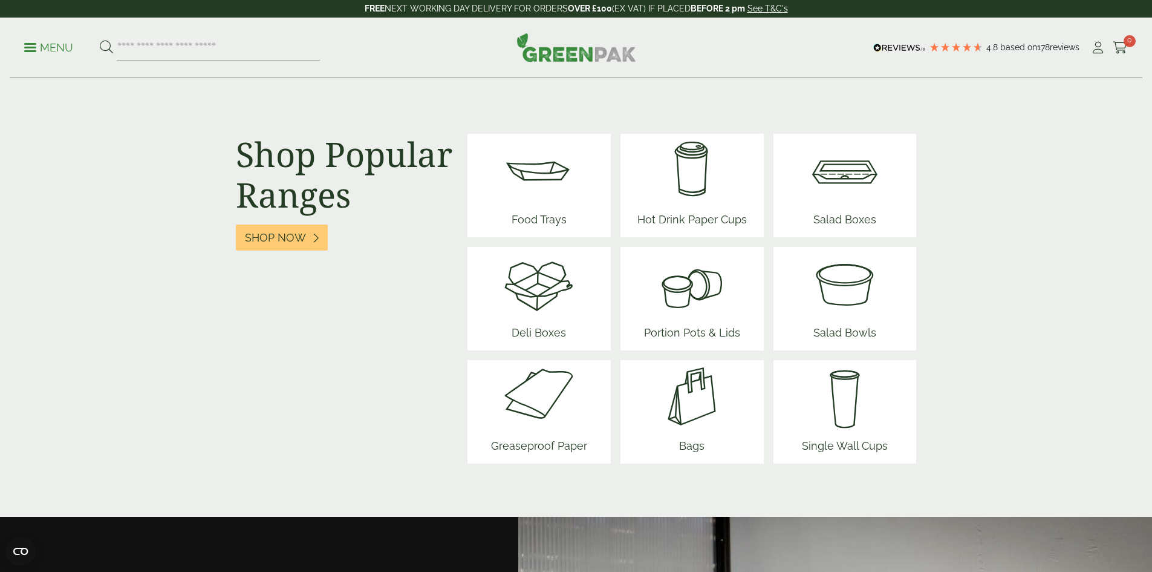
scroll to position [1492, 0]
click at [696, 305] on img at bounding box center [692, 282] width 106 height 73
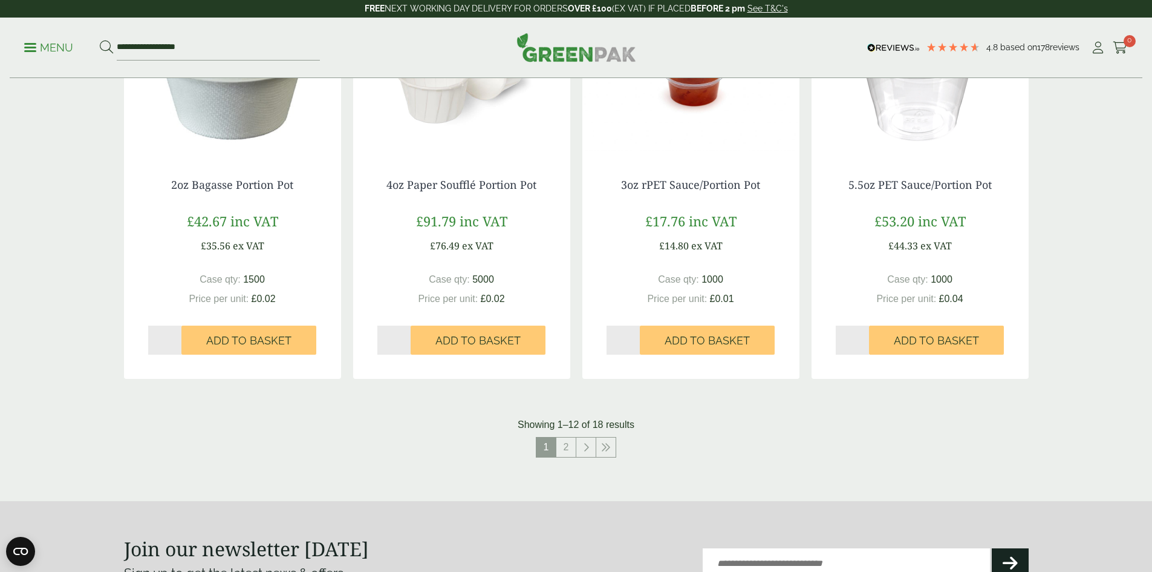
scroll to position [1169, 0]
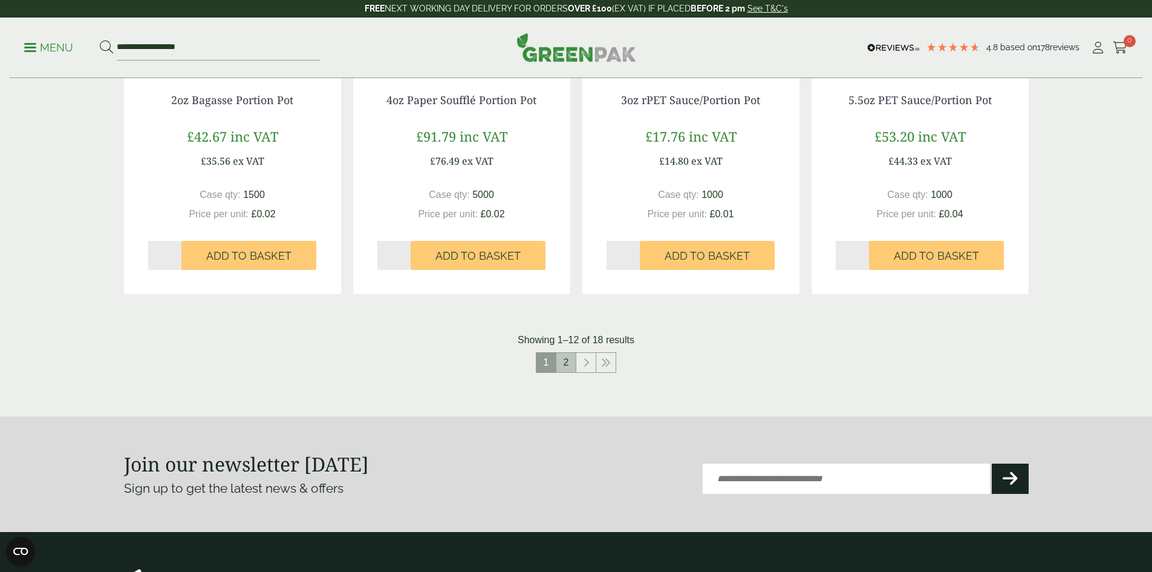
click at [564, 364] on link "2" at bounding box center [566, 362] width 19 height 19
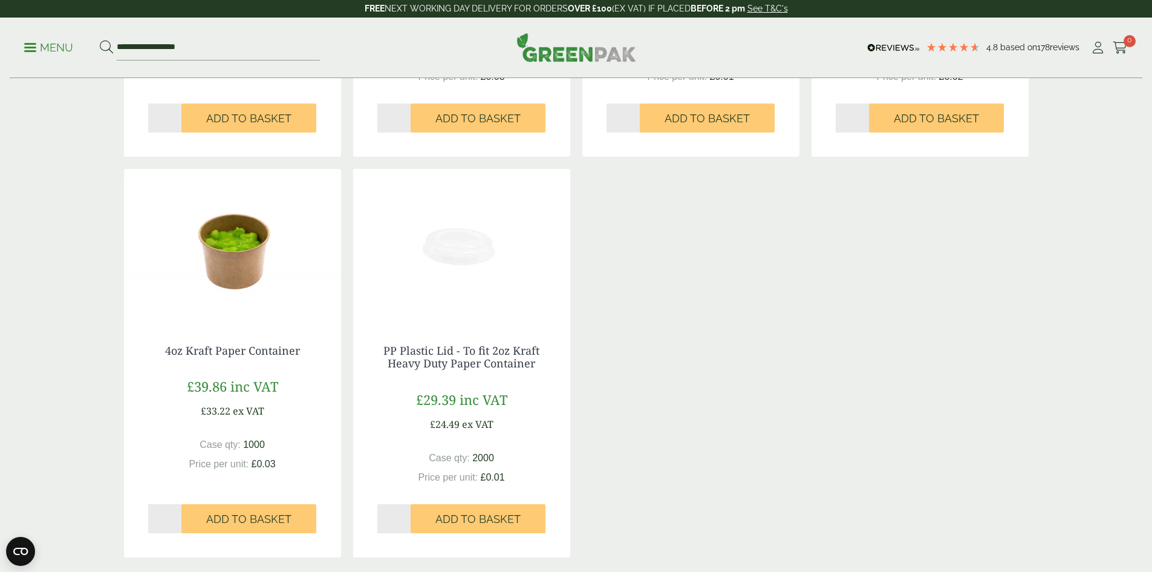
scroll to position [502, 0]
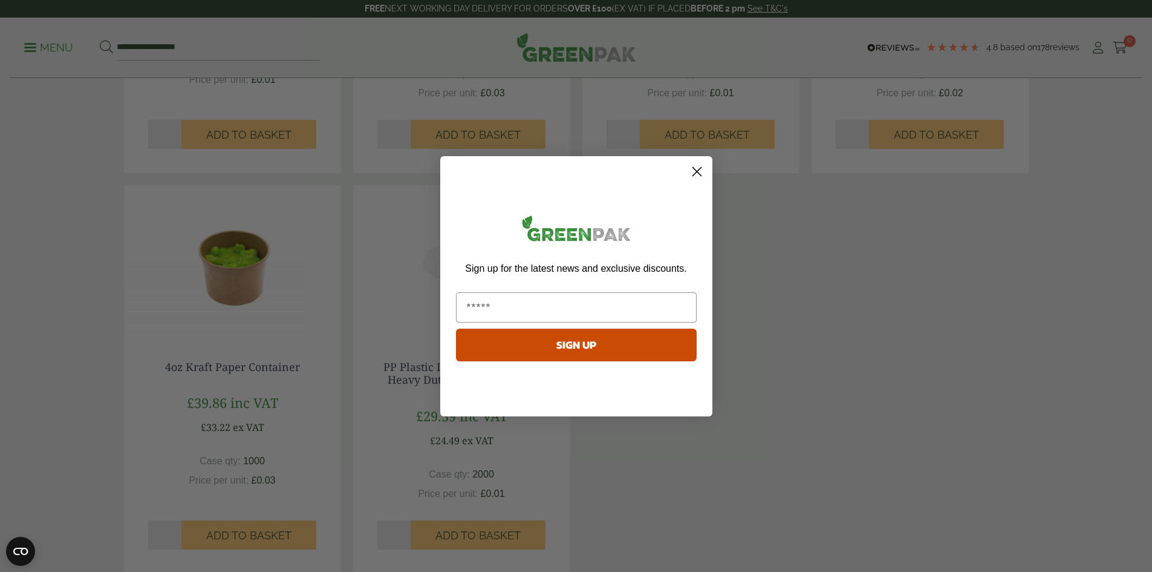
click at [693, 173] on circle "Close dialog" at bounding box center [697, 171] width 20 height 20
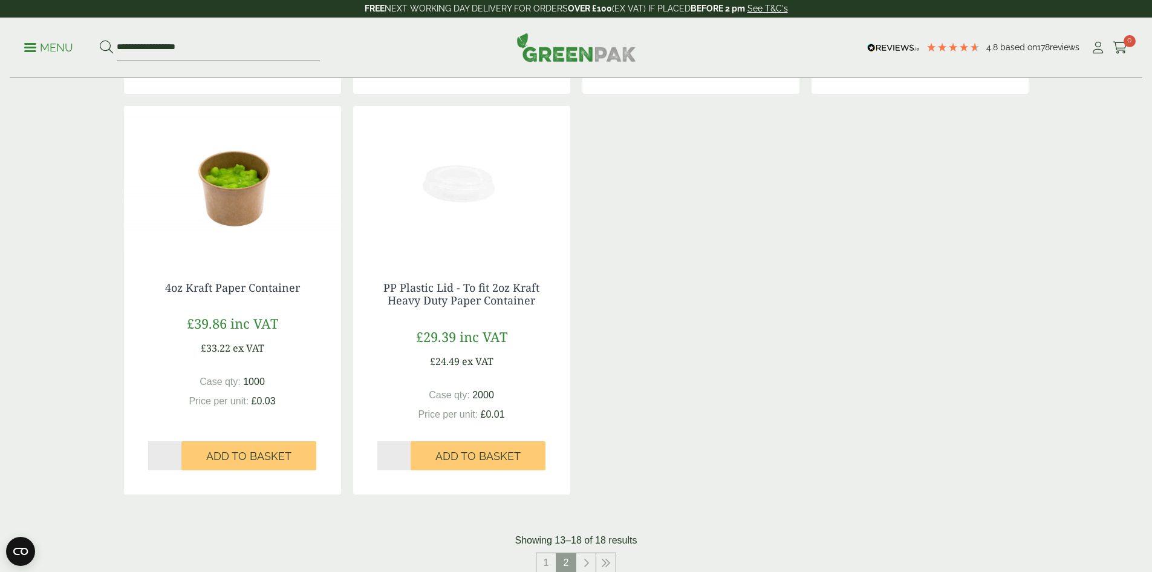
scroll to position [583, 0]
click at [275, 251] on img at bounding box center [232, 180] width 217 height 151
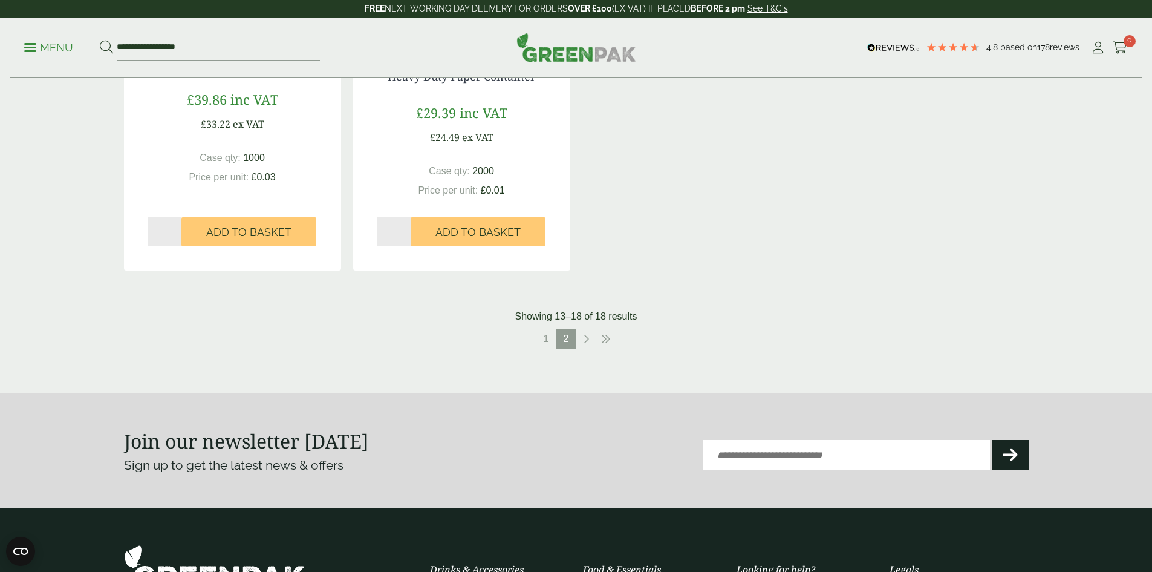
scroll to position [766, 0]
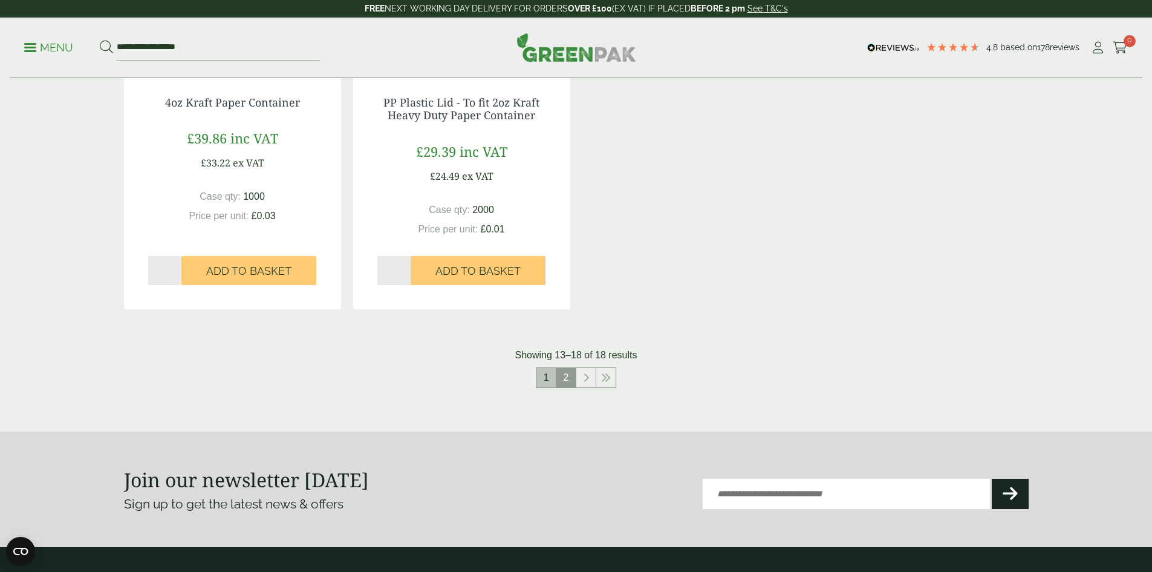
click at [549, 382] on link "1" at bounding box center [546, 377] width 19 height 19
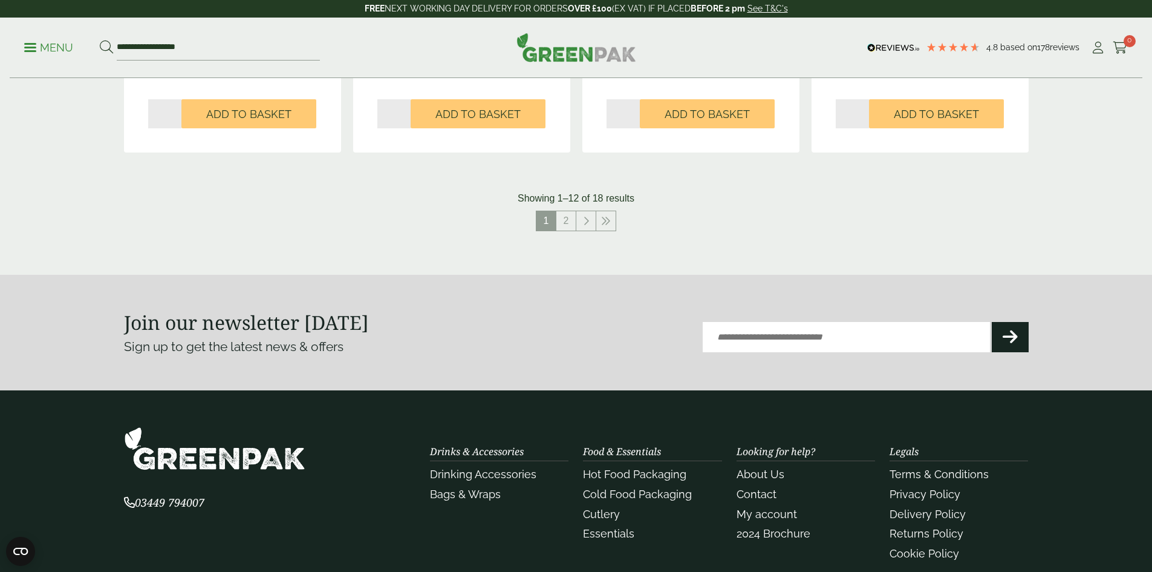
scroll to position [1331, 0]
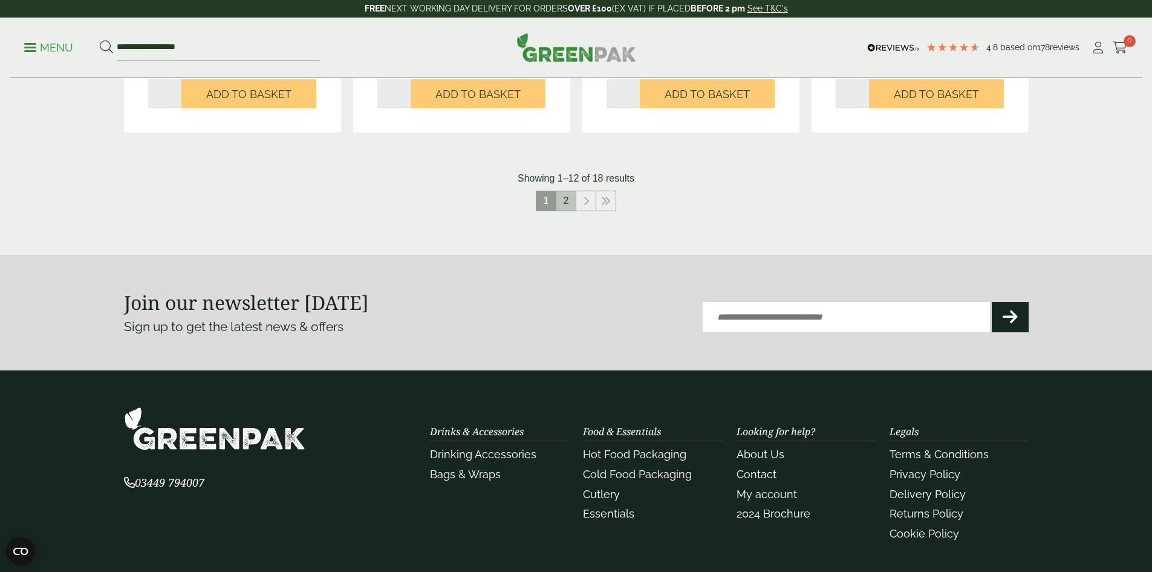
click at [569, 203] on link "2" at bounding box center [566, 200] width 19 height 19
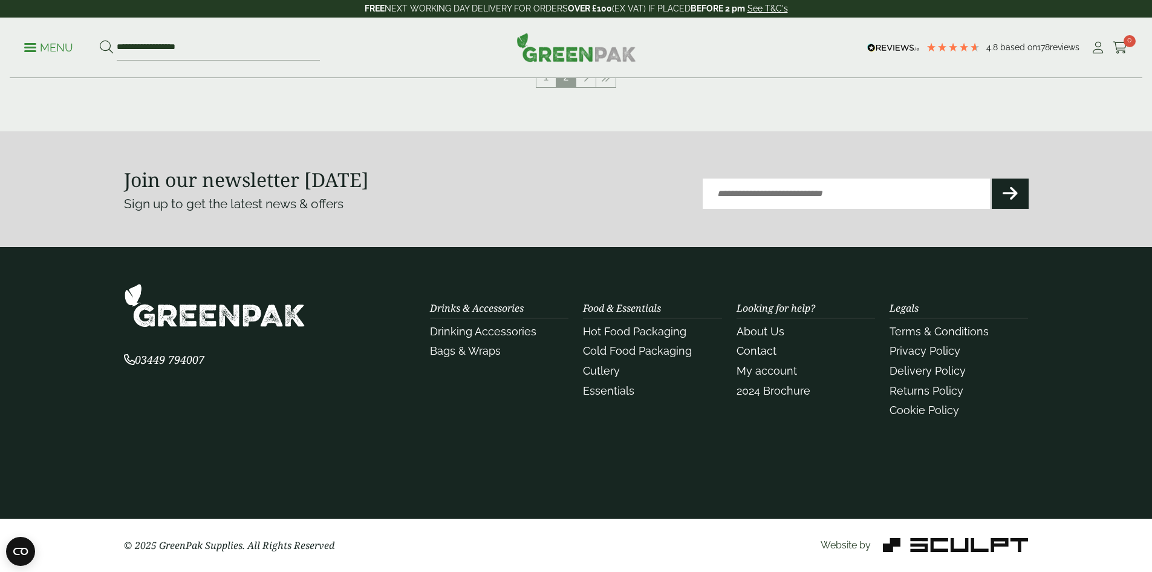
scroll to position [1066, 0]
click at [361, 400] on div "03449 794007" at bounding box center [270, 352] width 307 height 139
click at [1093, 50] on icon at bounding box center [1098, 48] width 15 height 12
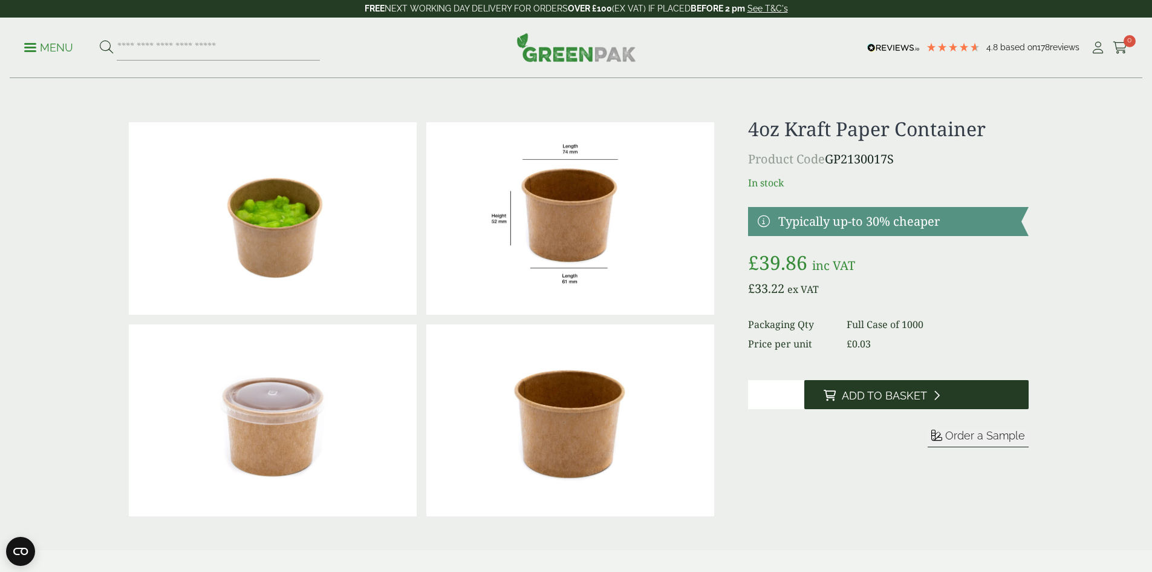
click at [883, 400] on span "Add to Basket" at bounding box center [884, 395] width 85 height 13
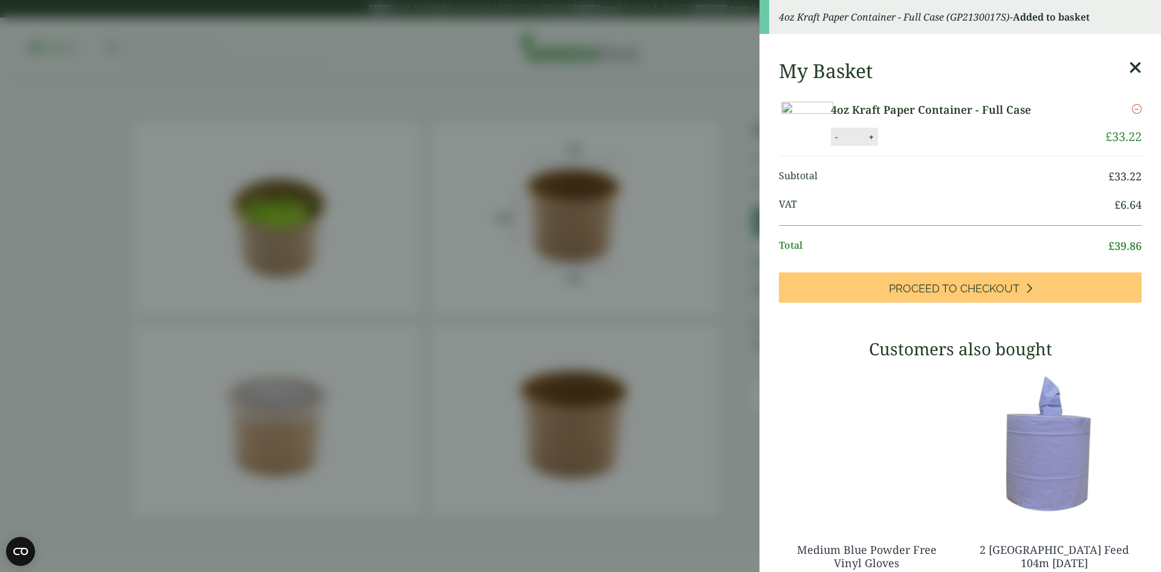
click at [699, 514] on aside "4oz Kraft Paper Container - Full Case (GP2130017S) - Added to basket My Basket …" at bounding box center [580, 286] width 1161 height 572
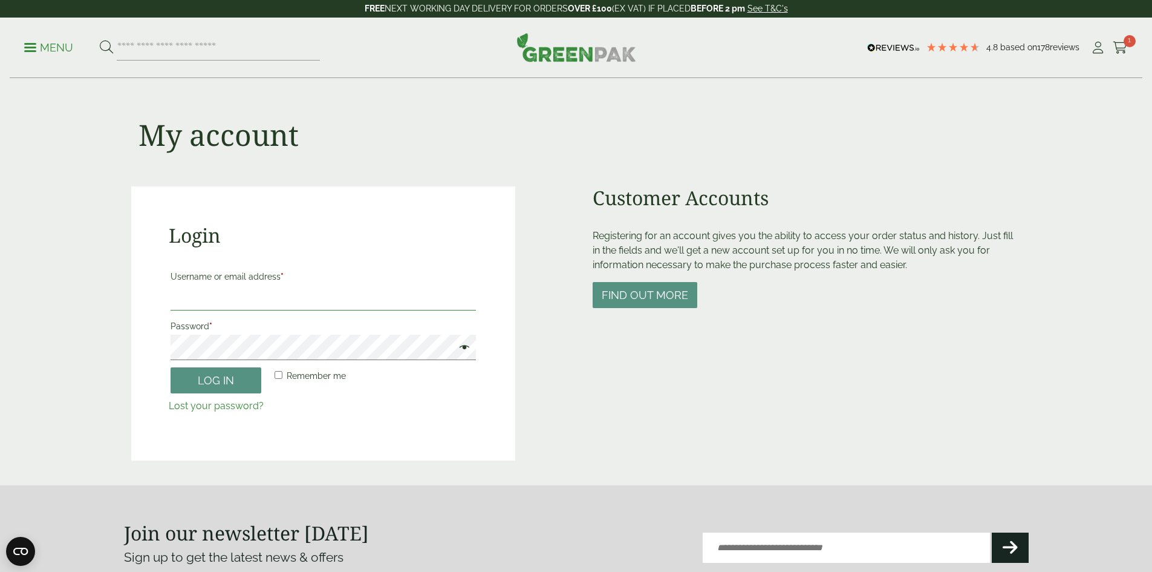
type input "**********"
click at [218, 382] on button "Log in" at bounding box center [216, 380] width 91 height 26
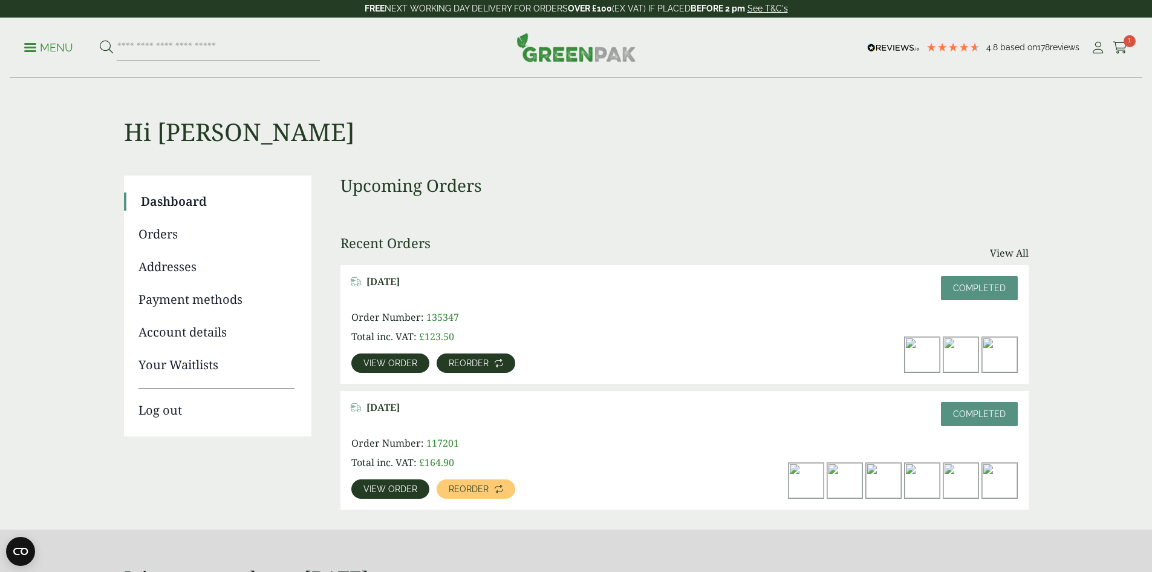
click at [489, 359] on span "Reorder" at bounding box center [469, 363] width 40 height 8
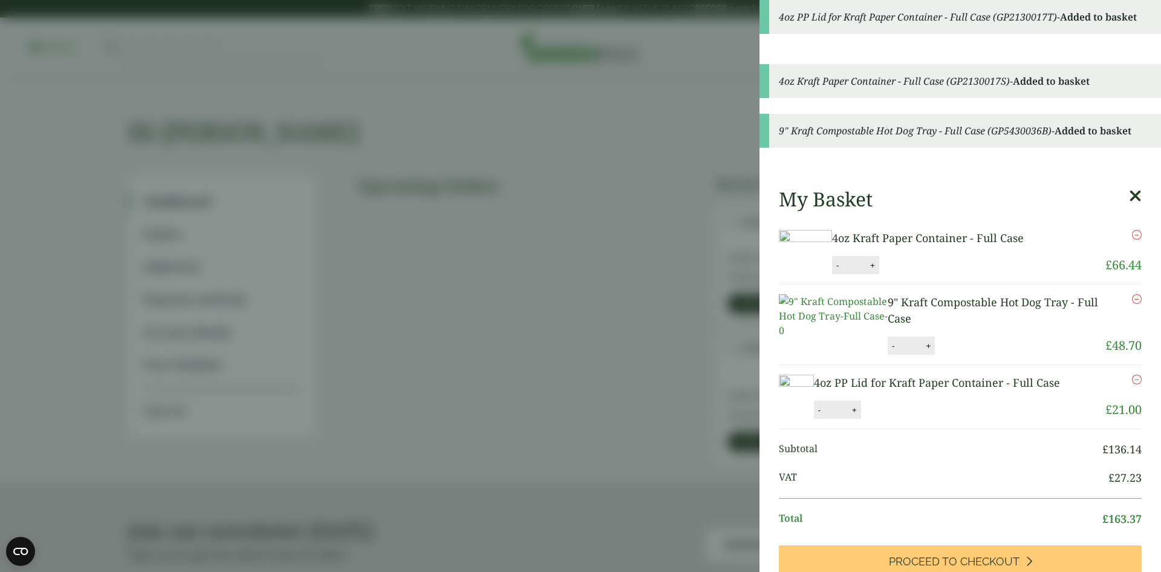
click at [893, 351] on button "-" at bounding box center [894, 346] width 10 height 10
click at [962, 355] on button "Update" at bounding box center [968, 346] width 60 height 18
type input "*"
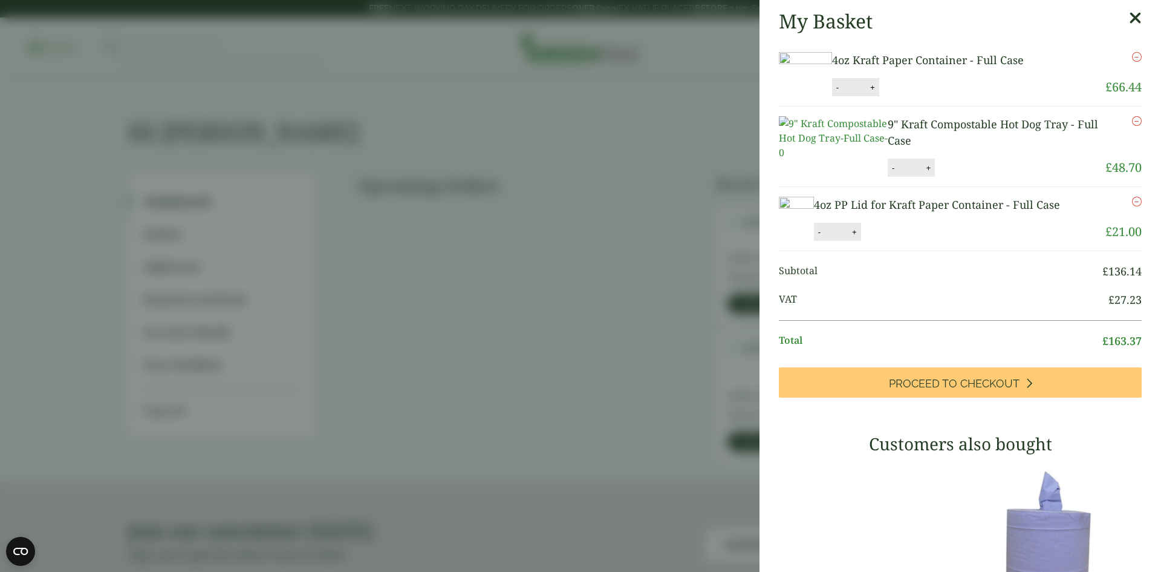
click at [958, 212] on link "4oz PP Lid for Kraft Paper Container - Full Case" at bounding box center [937, 204] width 246 height 15
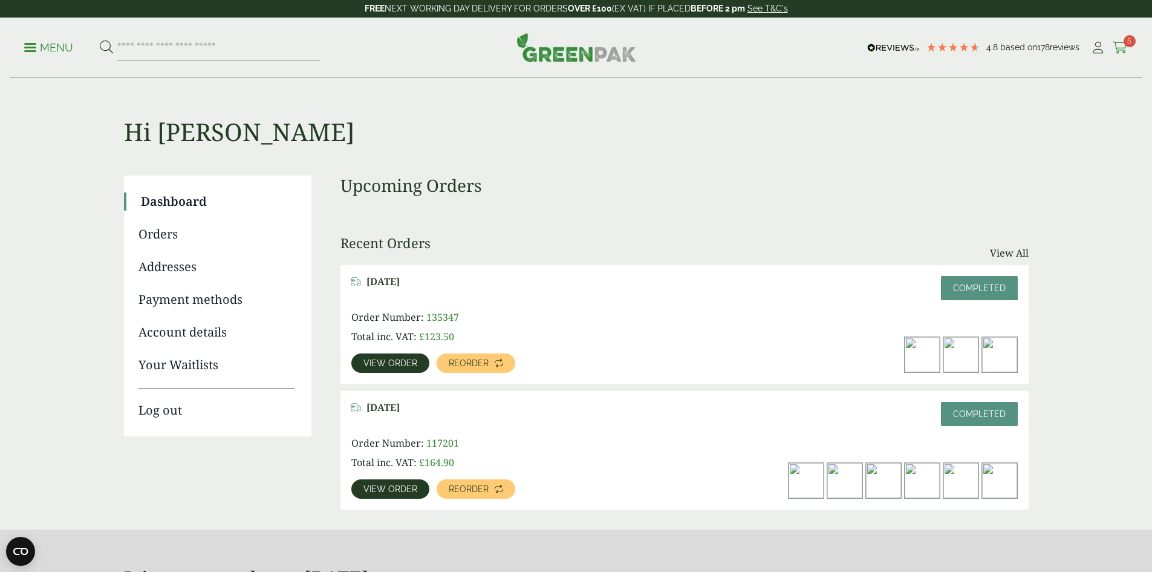
click at [1113, 47] on icon at bounding box center [1120, 48] width 15 height 12
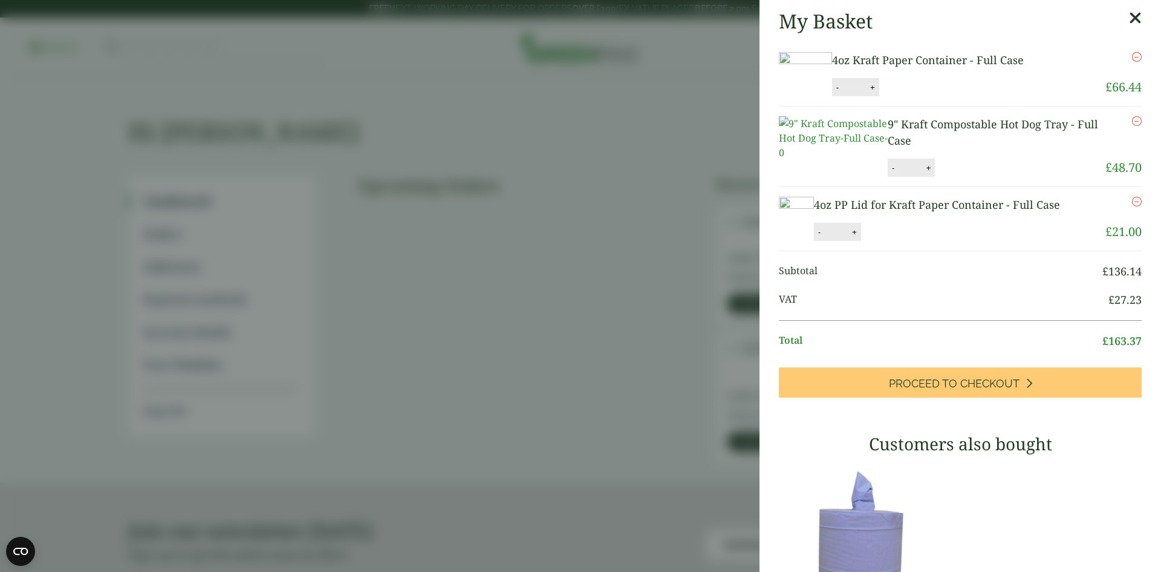
click at [893, 173] on button "-" at bounding box center [894, 168] width 10 height 10
click at [982, 177] on button "Update" at bounding box center [968, 168] width 60 height 18
click at [893, 173] on button "-" at bounding box center [894, 168] width 10 height 10
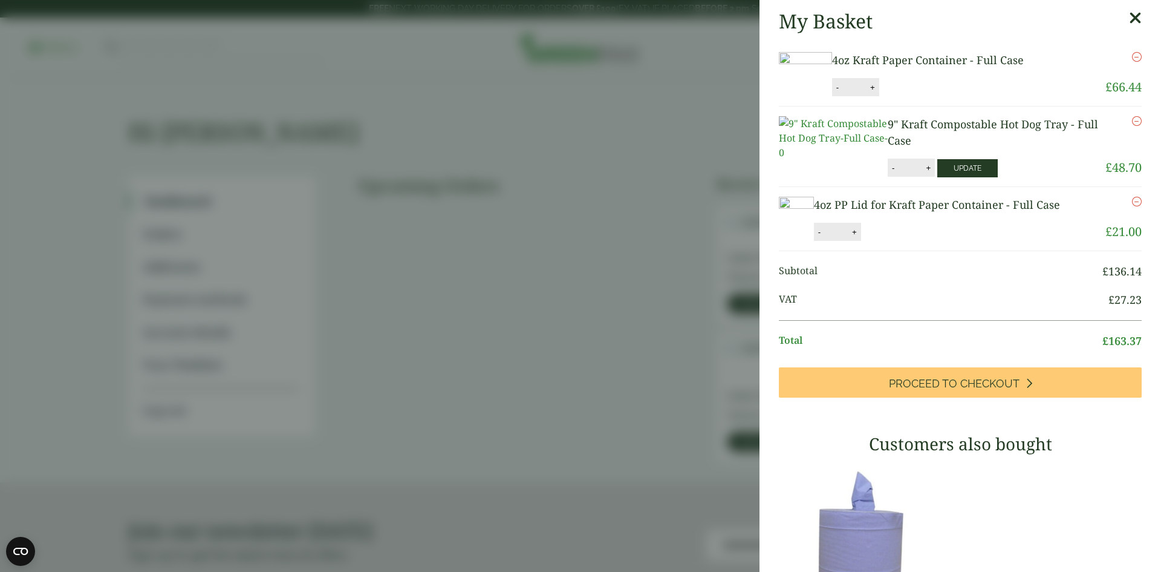
click at [971, 177] on button "Update" at bounding box center [968, 168] width 60 height 18
type input "*"
click at [969, 58] on link "4oz Kraft Paper Container - Full Case" at bounding box center [928, 60] width 192 height 15
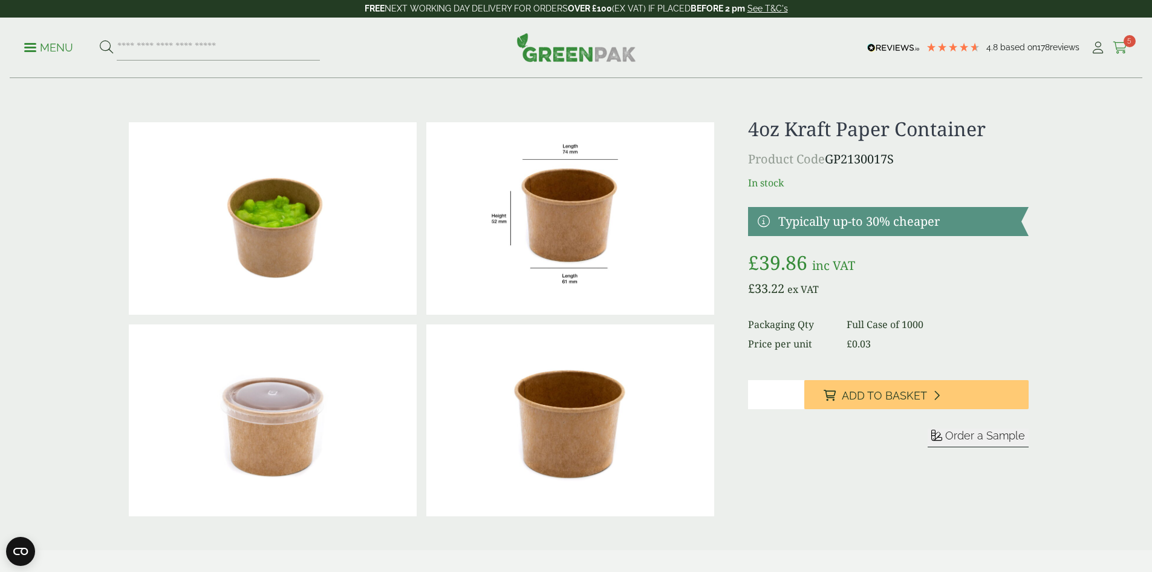
click at [1121, 47] on icon at bounding box center [1120, 48] width 15 height 12
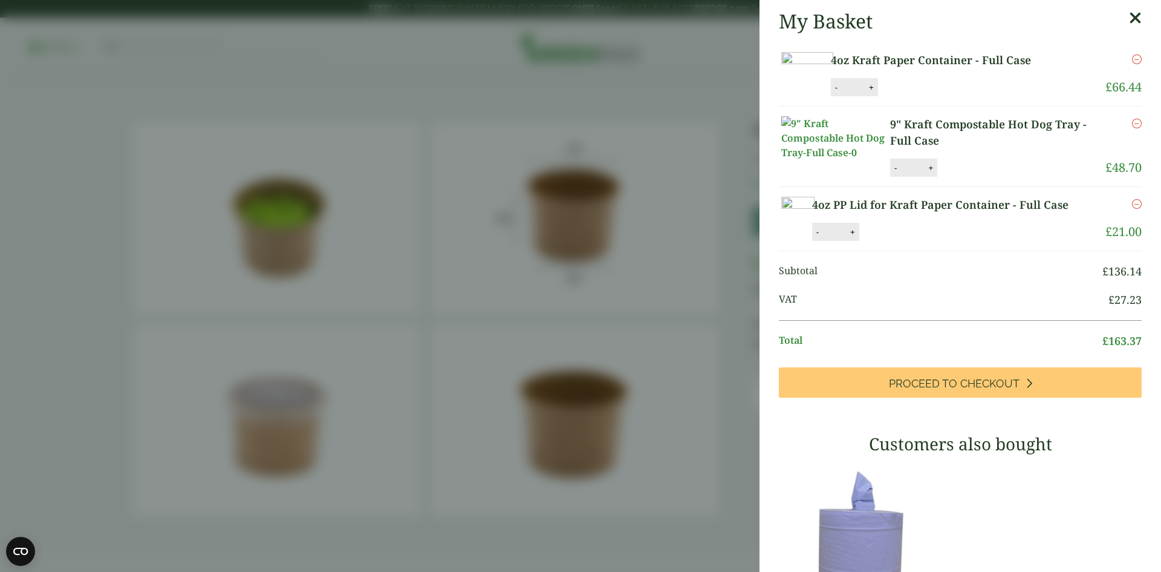
click at [1132, 128] on icon "Remove this item" at bounding box center [1137, 124] width 10 height 10
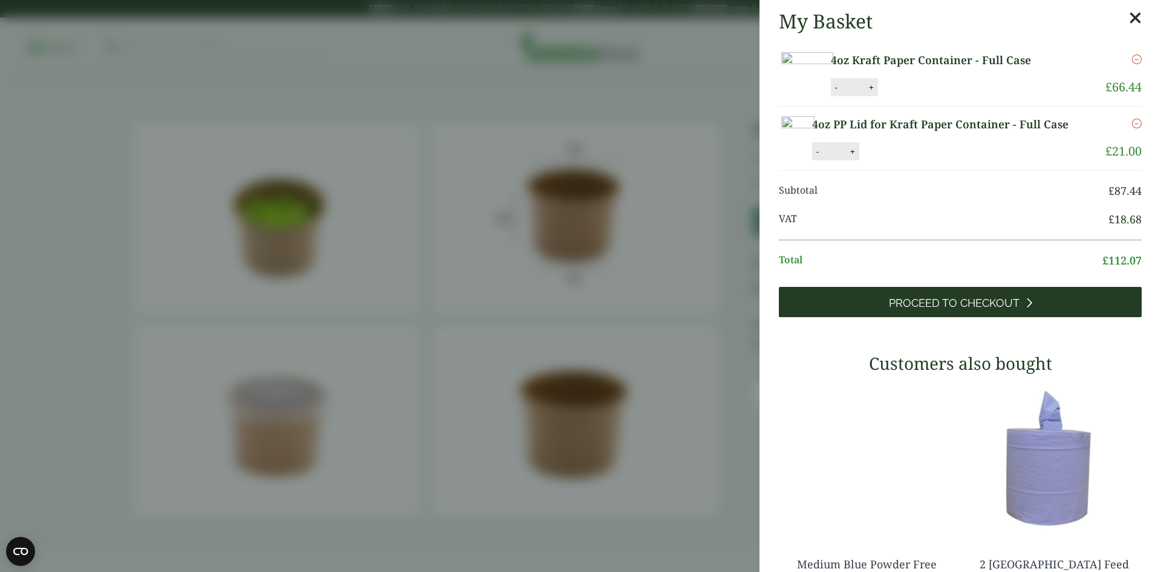
click at [954, 310] on span "Proceed to Checkout" at bounding box center [954, 302] width 131 height 13
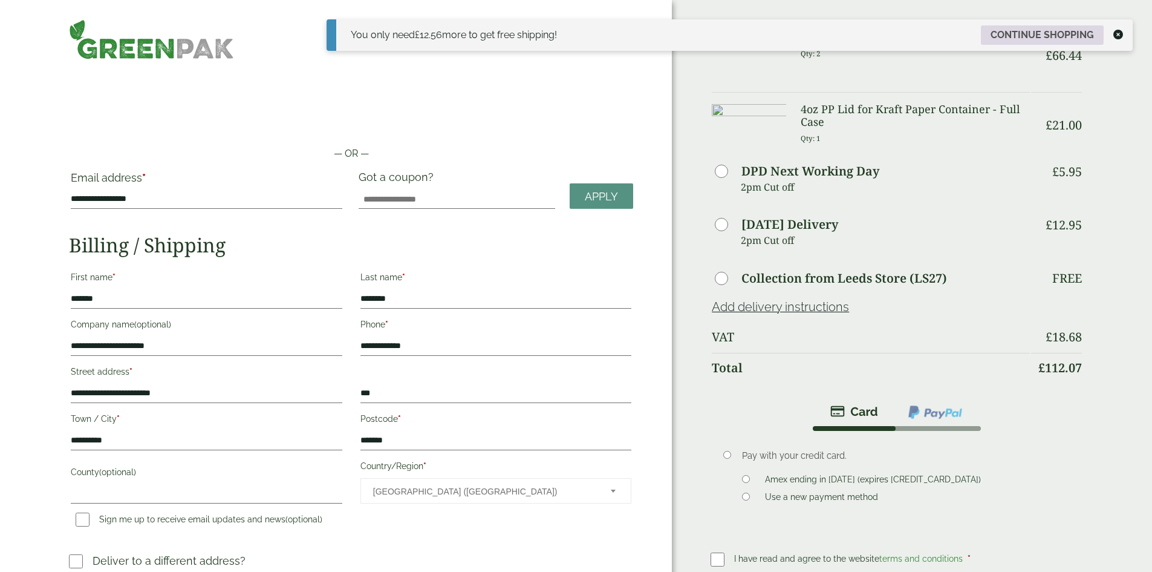
click at [1003, 38] on link "Continue shopping" at bounding box center [1042, 34] width 123 height 19
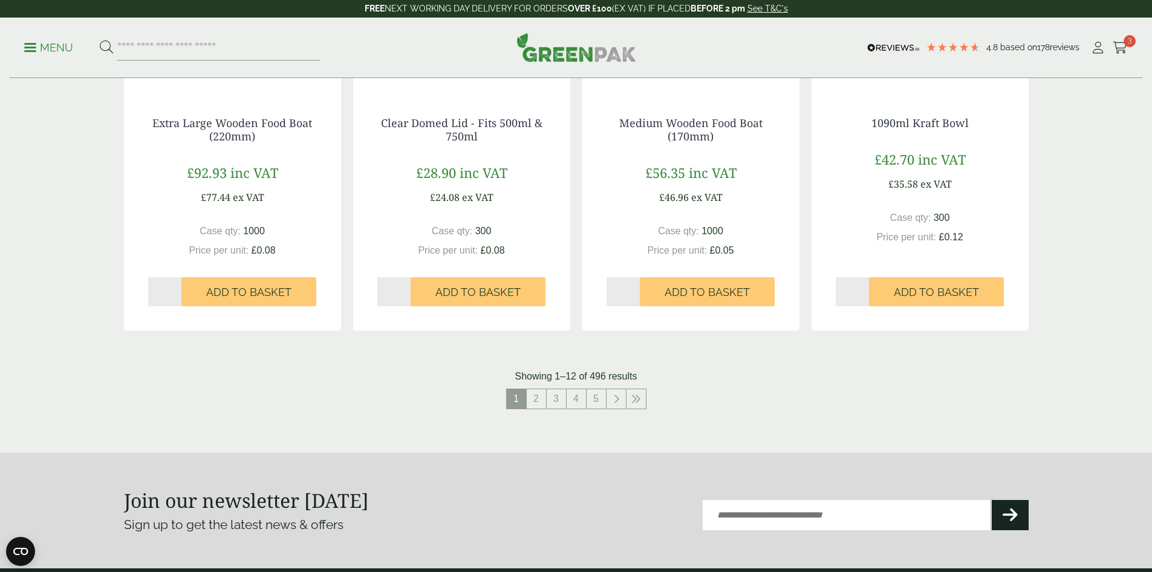
scroll to position [1129, 0]
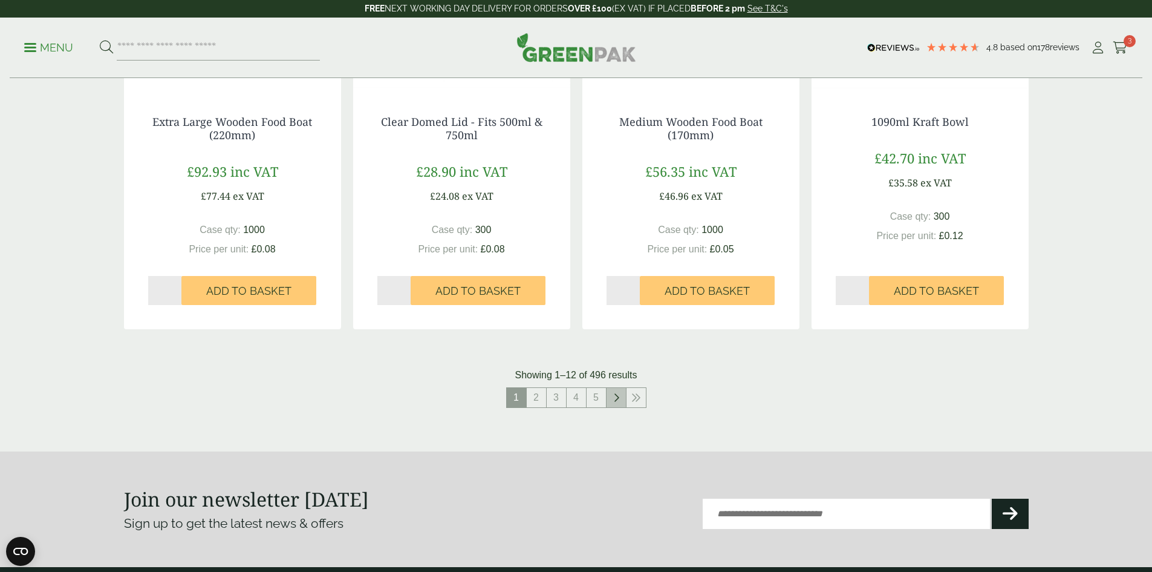
click at [614, 400] on icon at bounding box center [616, 398] width 6 height 10
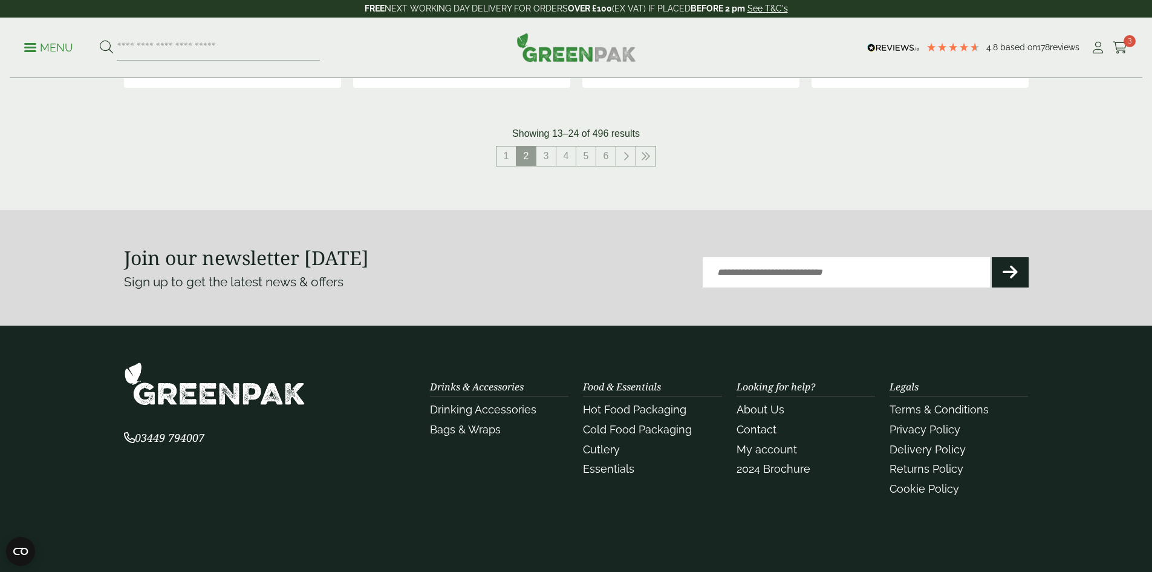
scroll to position [1371, 0]
click at [543, 154] on link "3" at bounding box center [546, 155] width 19 height 19
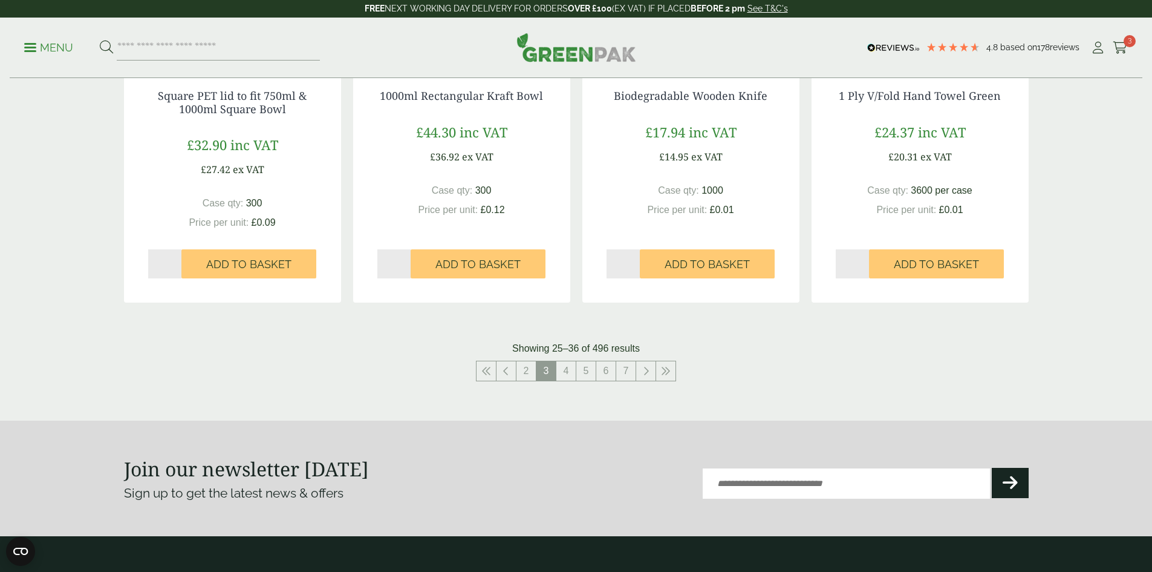
scroll to position [1169, 0]
click at [566, 370] on link "4" at bounding box center [566, 370] width 19 height 19
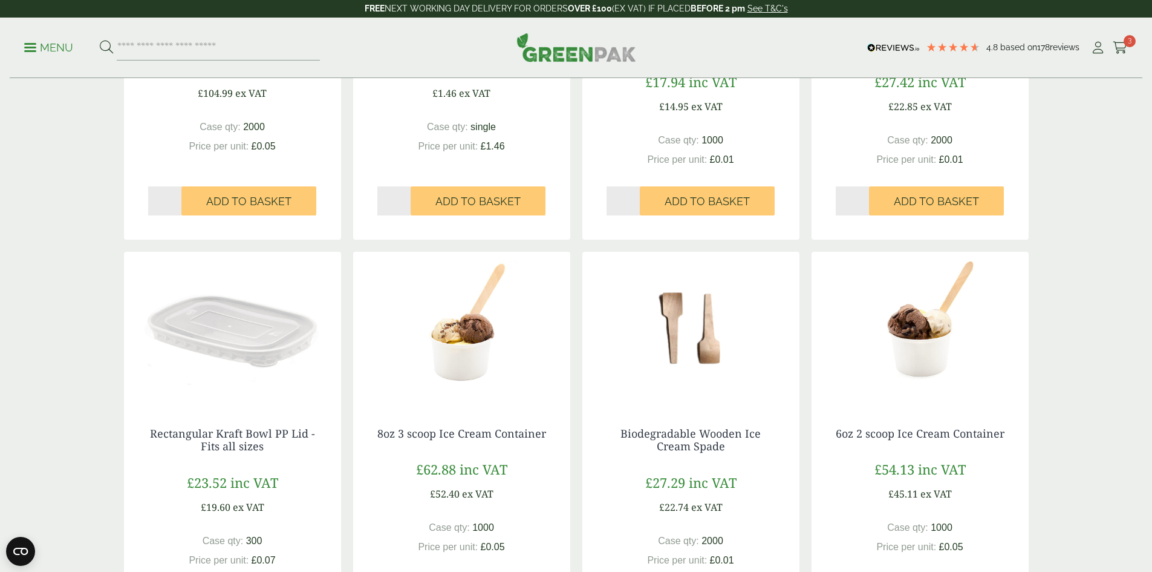
scroll to position [484, 0]
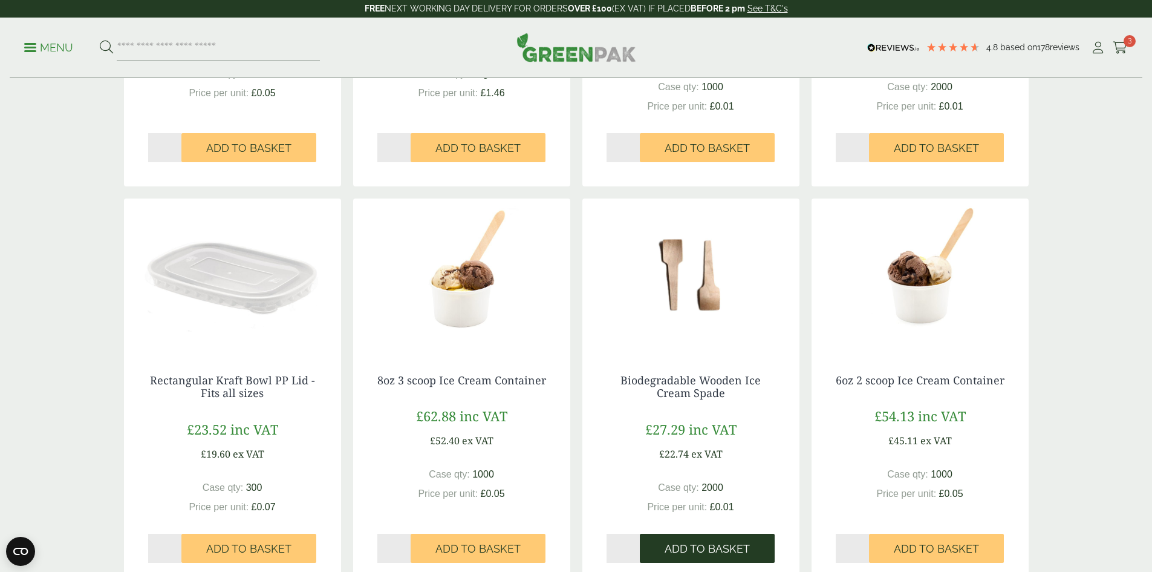
click at [692, 555] on span "Add to Basket" at bounding box center [707, 548] width 85 height 13
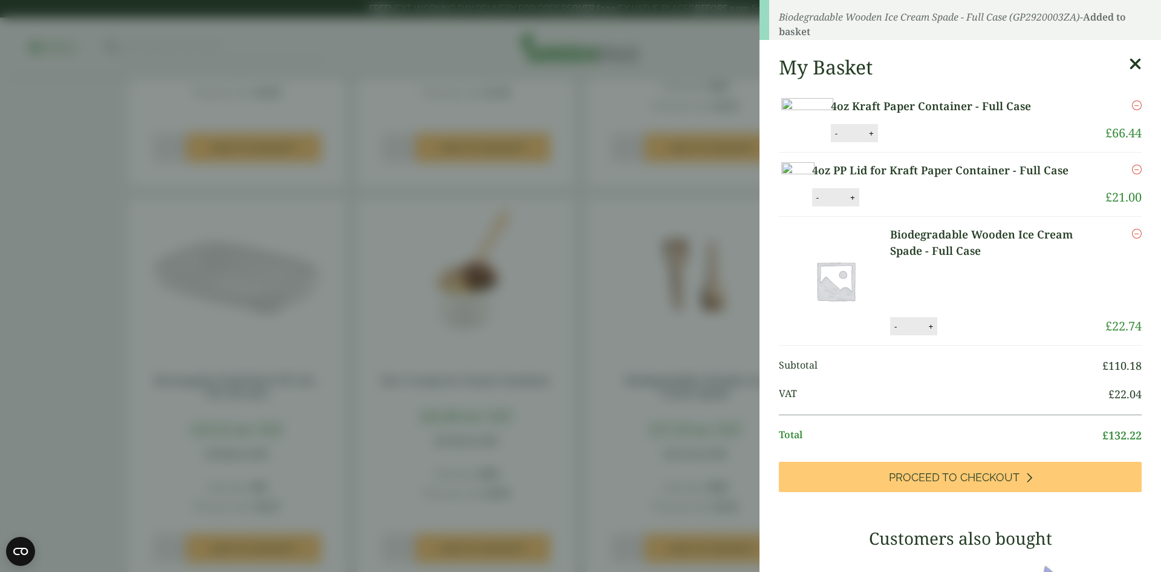
click at [1115, 83] on div "My Basket 4oz Kraft Paper Container - Full Case 4oz Kraft Paper Container - Ful…" at bounding box center [961, 500] width 402 height 909
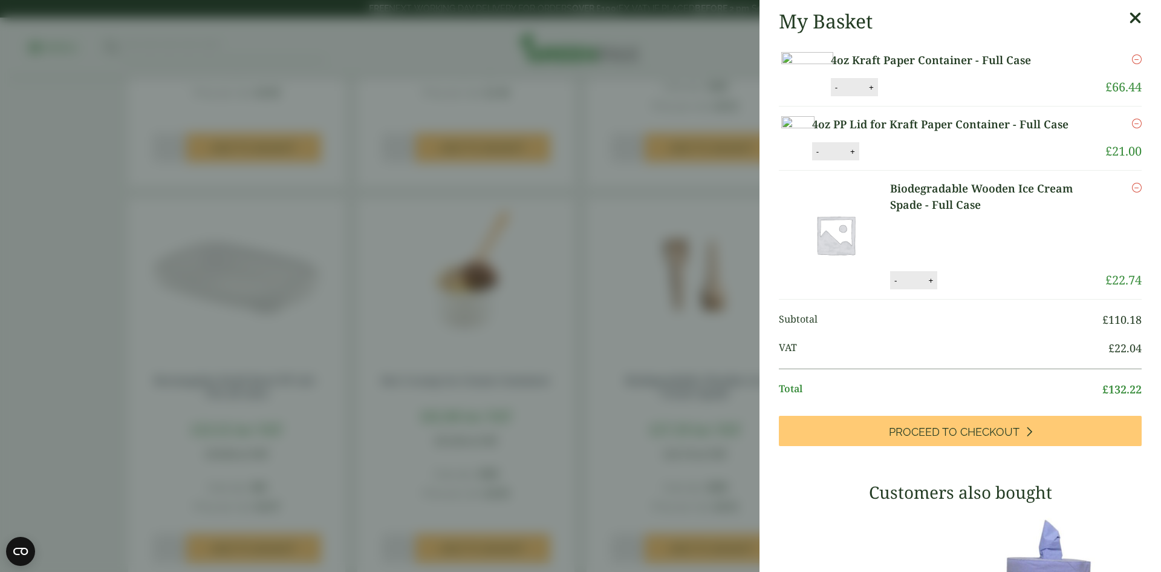
click at [1129, 18] on icon at bounding box center [1135, 18] width 13 height 17
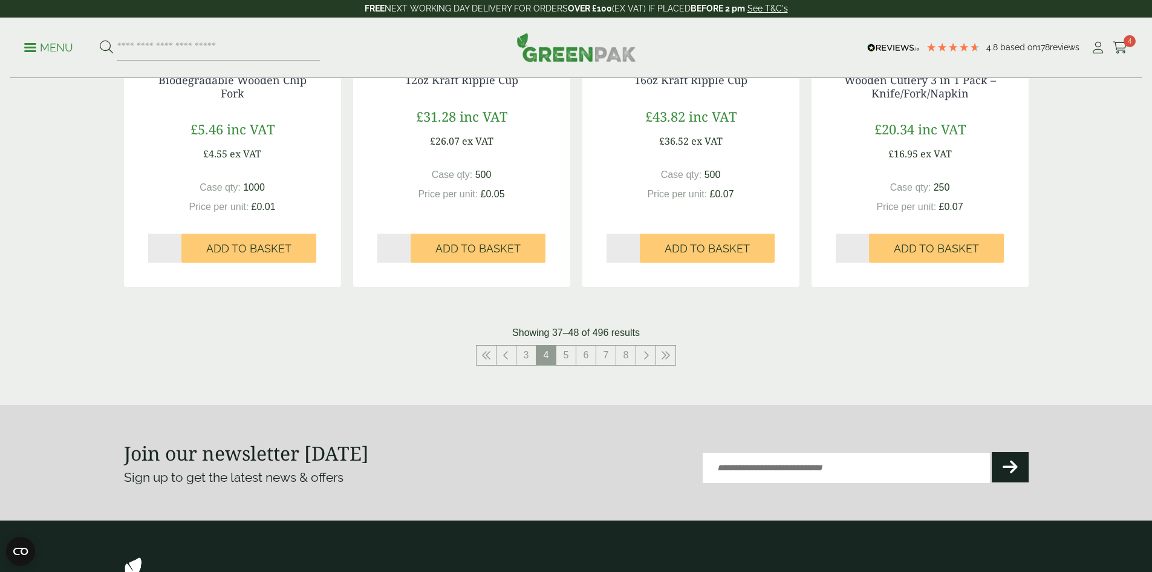
scroll to position [1210, 0]
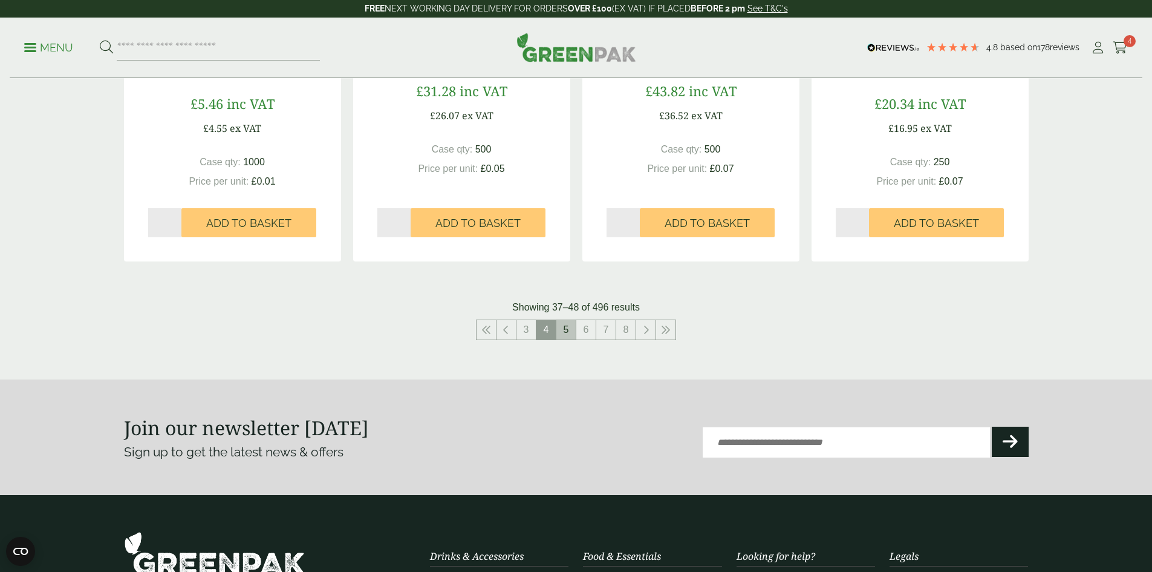
click at [566, 333] on link "5" at bounding box center [566, 329] width 19 height 19
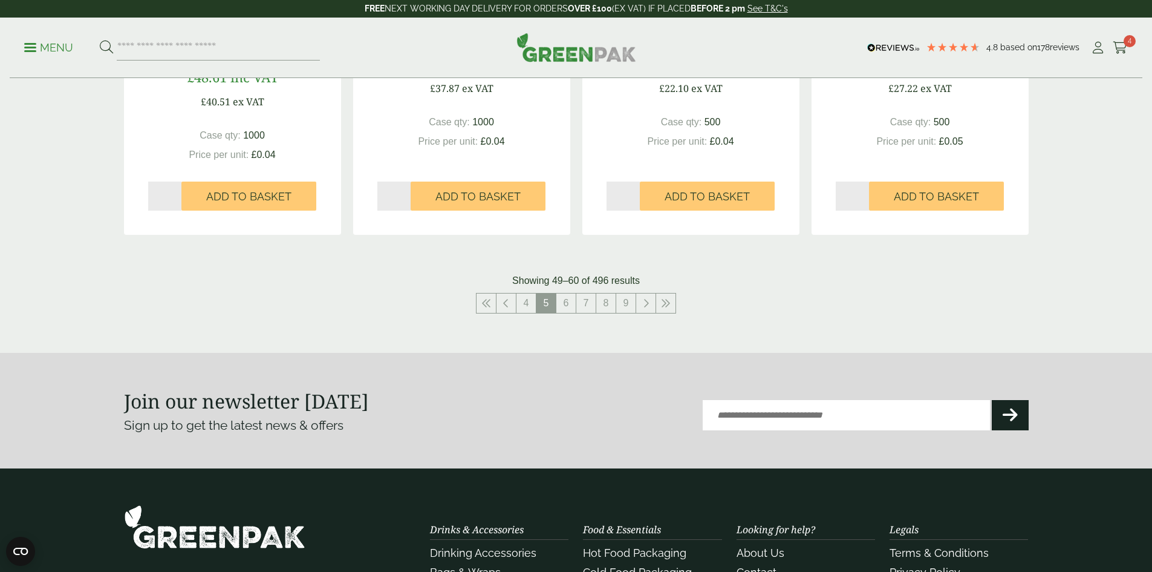
scroll to position [1250, 0]
click at [567, 304] on link "6" at bounding box center [566, 302] width 19 height 19
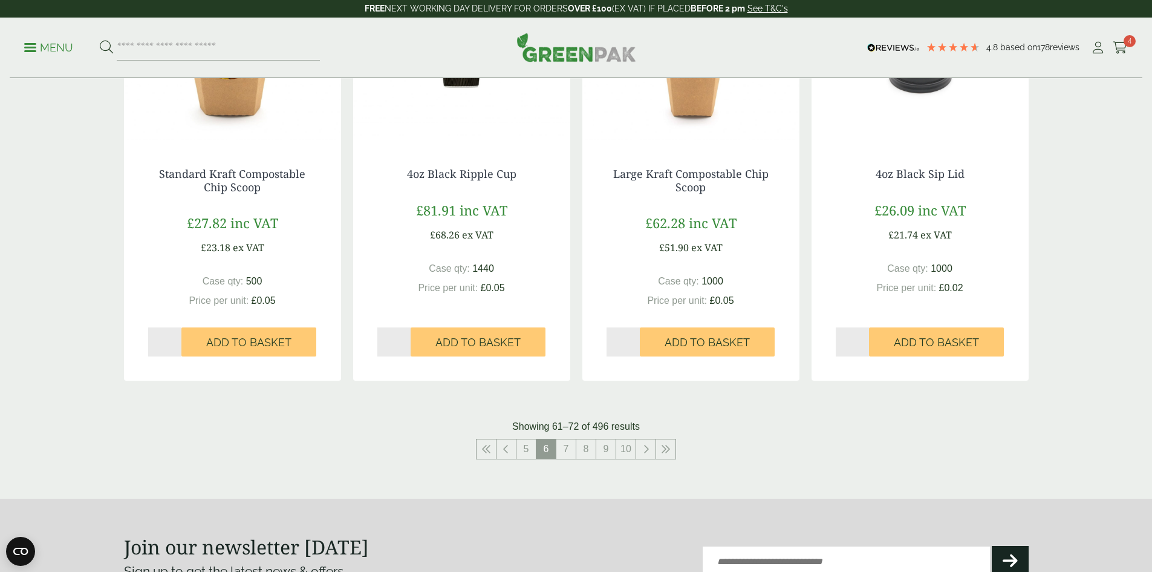
scroll to position [1129, 0]
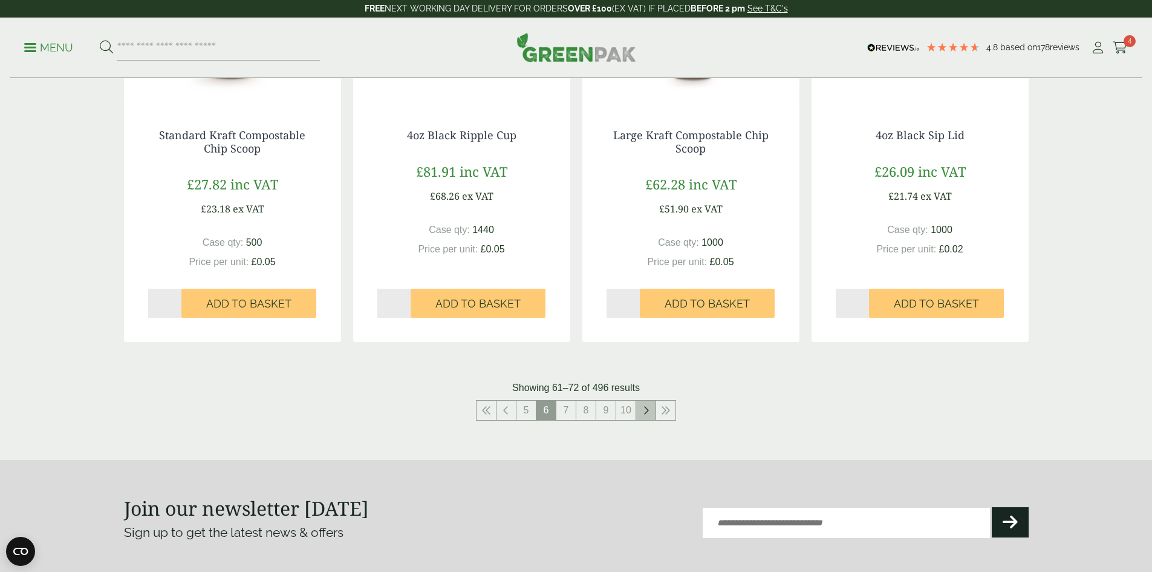
click at [647, 416] on link at bounding box center [645, 409] width 19 height 19
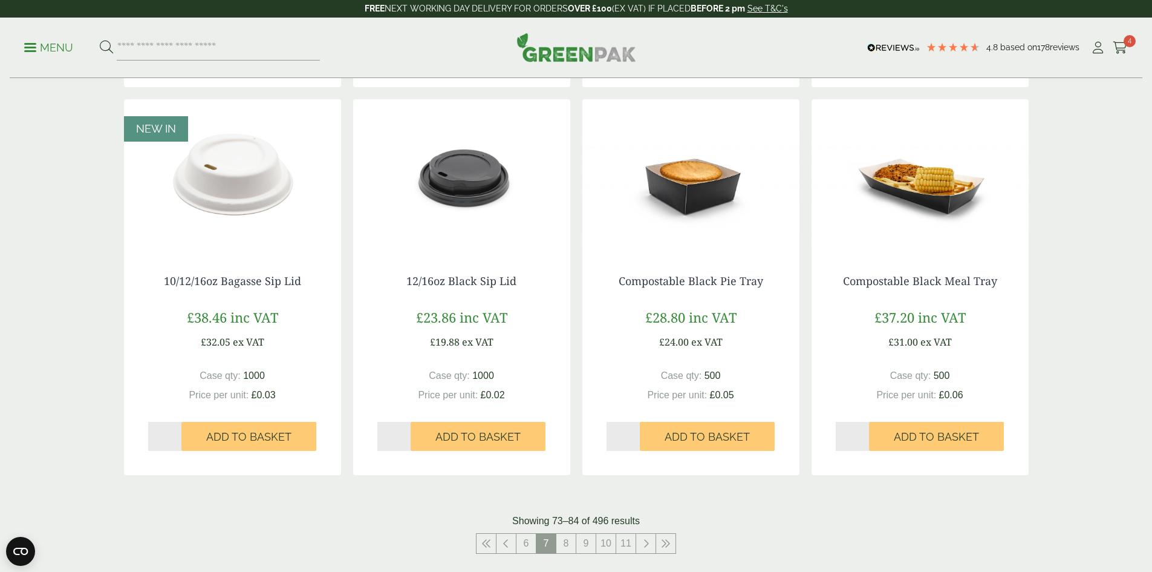
scroll to position [1048, 0]
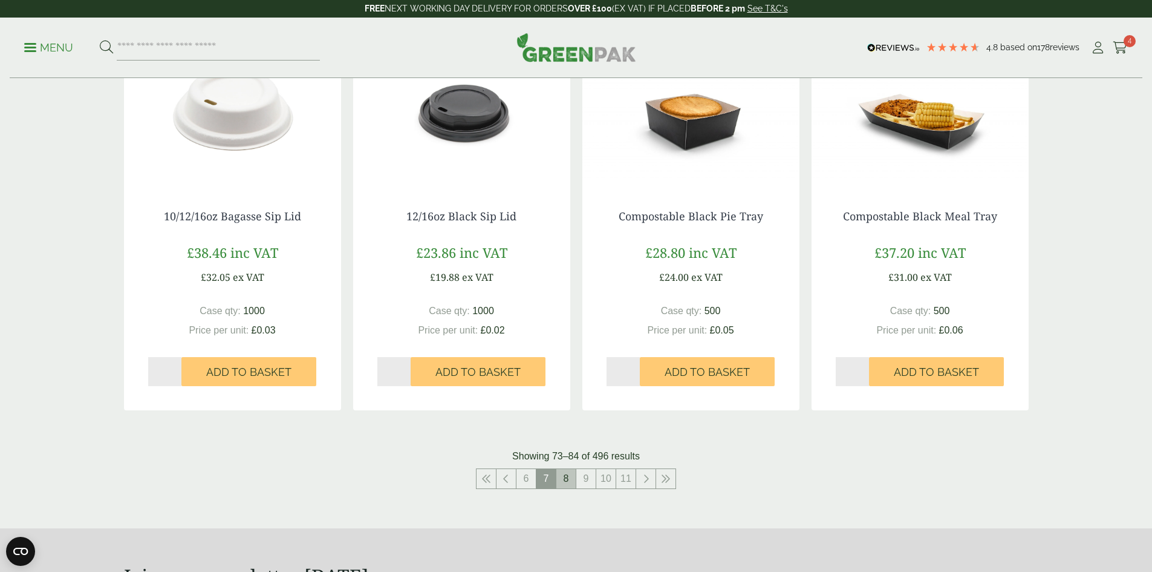
click at [570, 476] on link "8" at bounding box center [566, 478] width 19 height 19
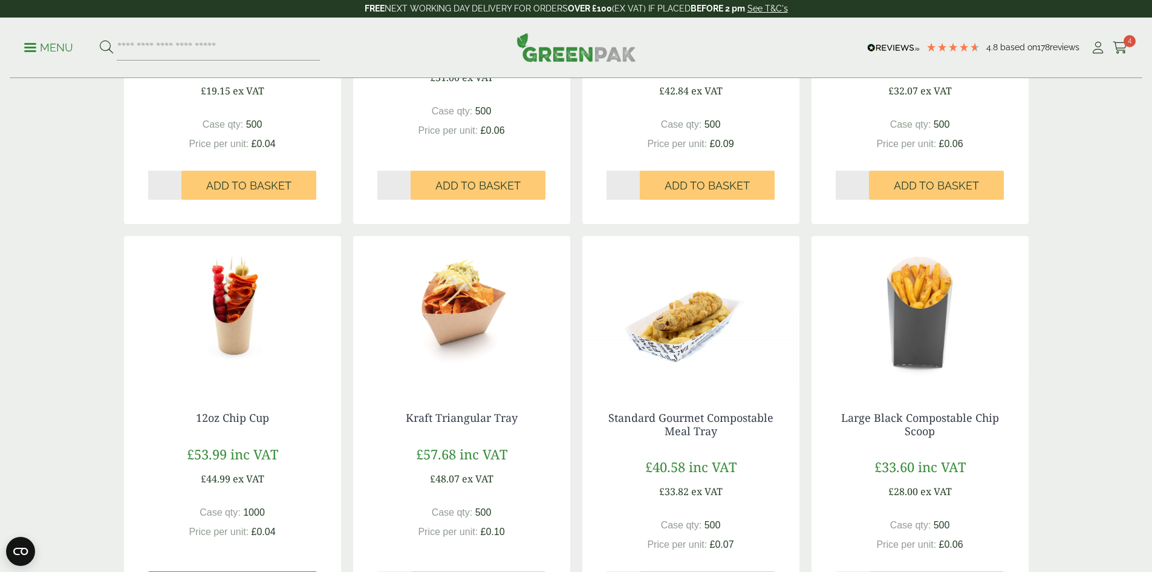
scroll to position [1129, 0]
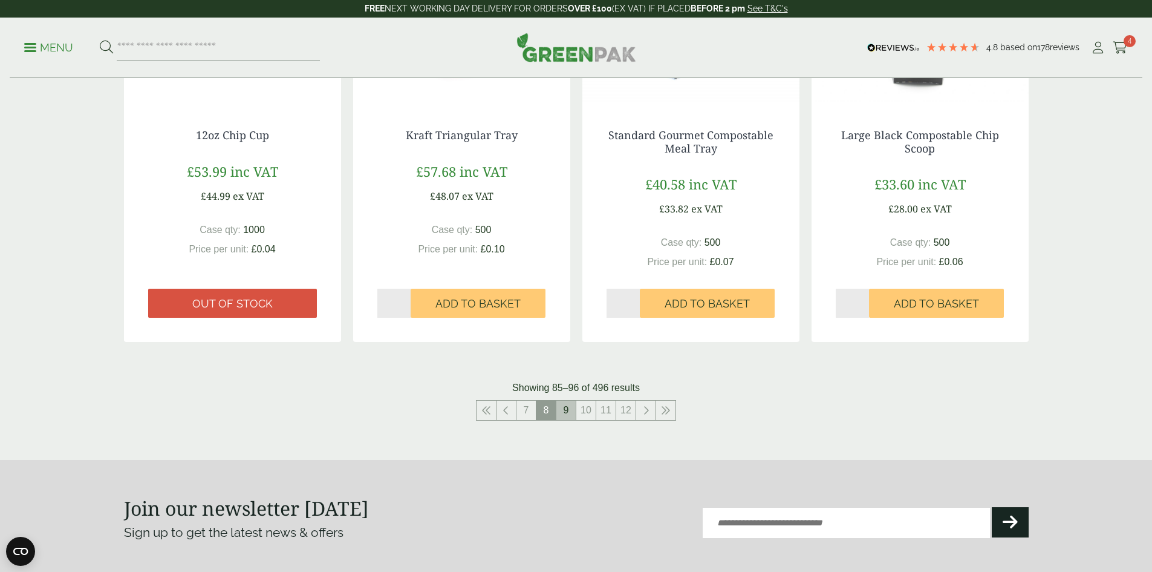
click at [567, 416] on link "9" at bounding box center [566, 409] width 19 height 19
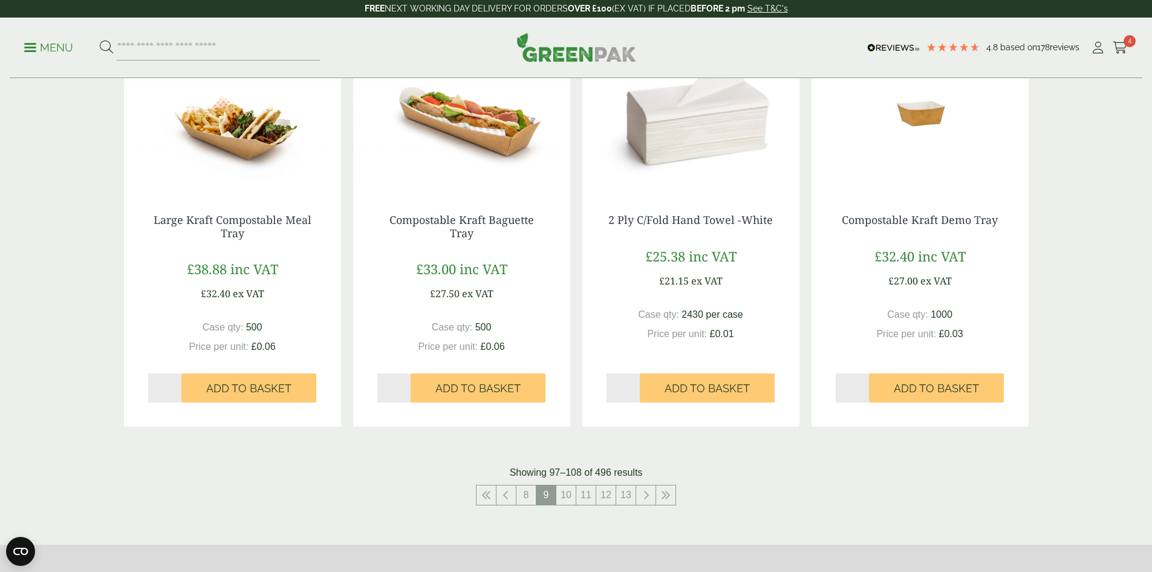
scroll to position [1048, 0]
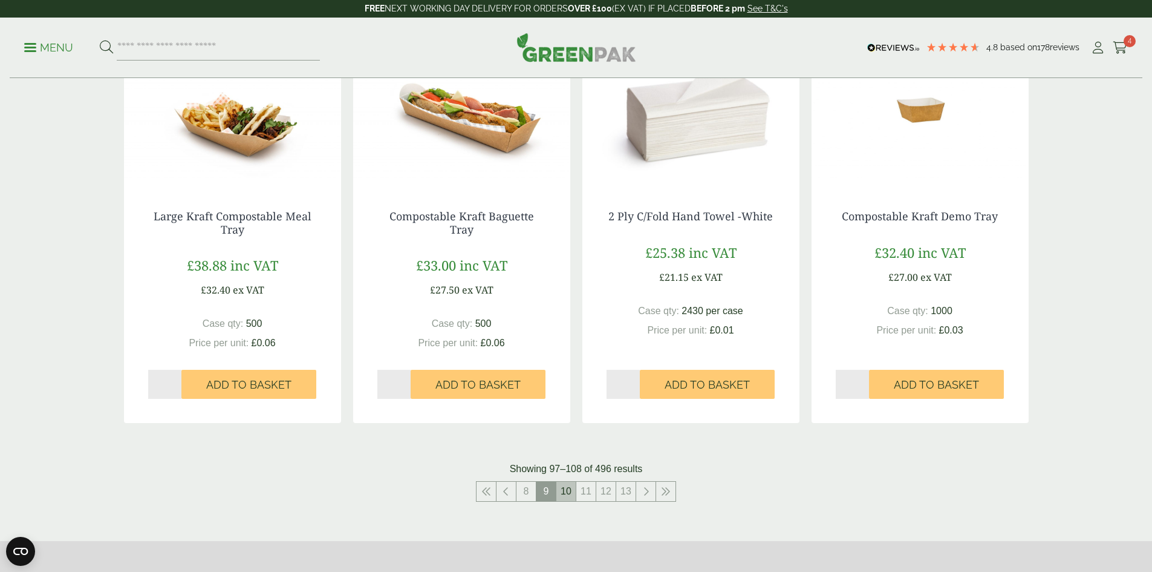
click at [567, 489] on link "10" at bounding box center [566, 491] width 19 height 19
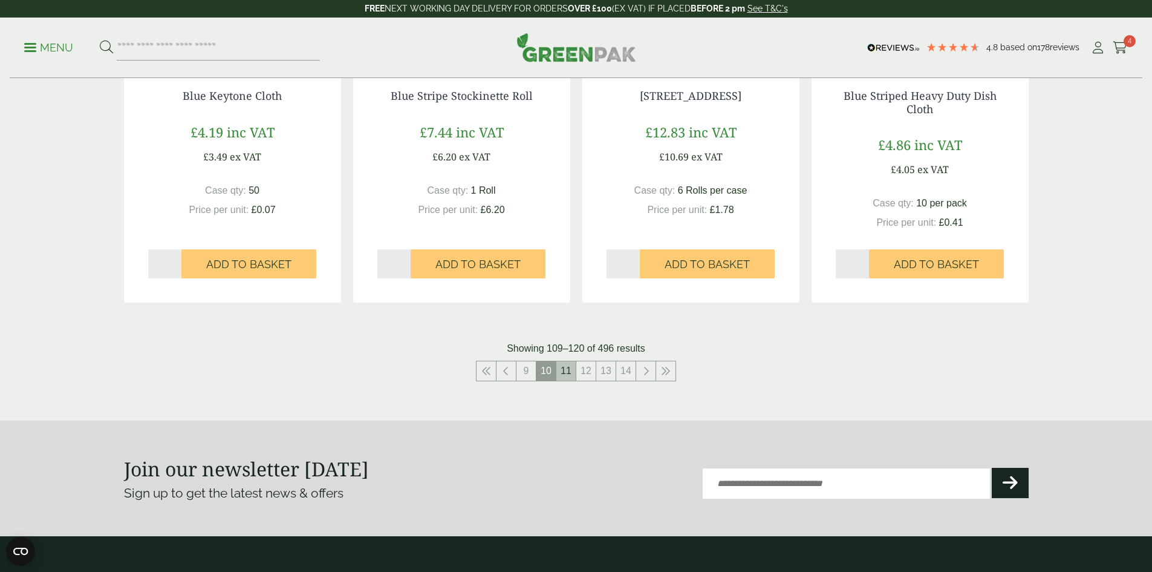
scroll to position [1169, 0]
click at [645, 368] on icon at bounding box center [646, 370] width 6 height 10
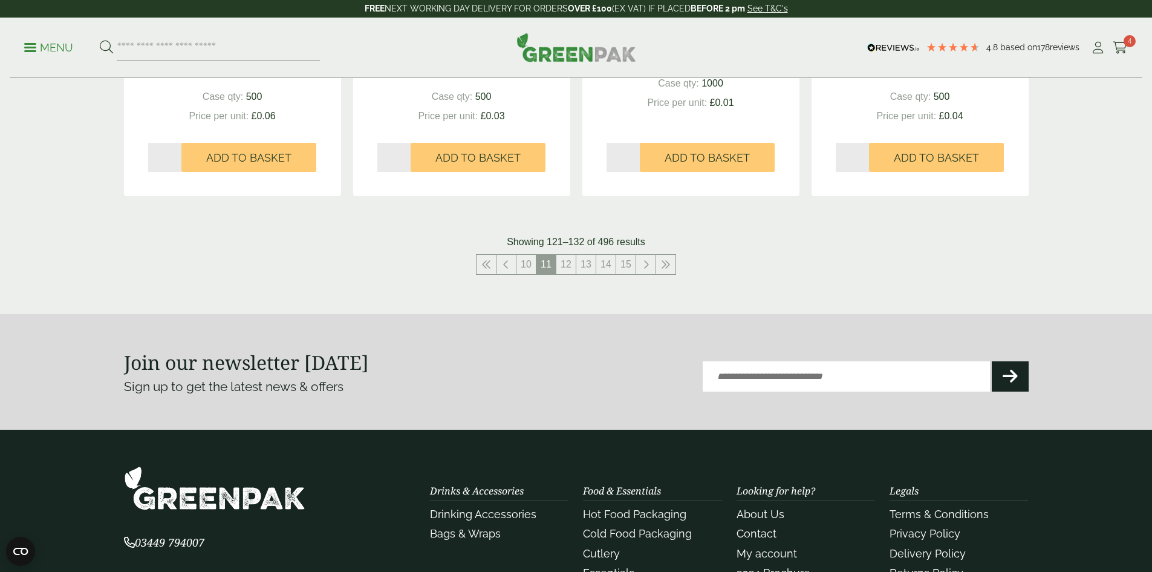
scroll to position [1210, 0]
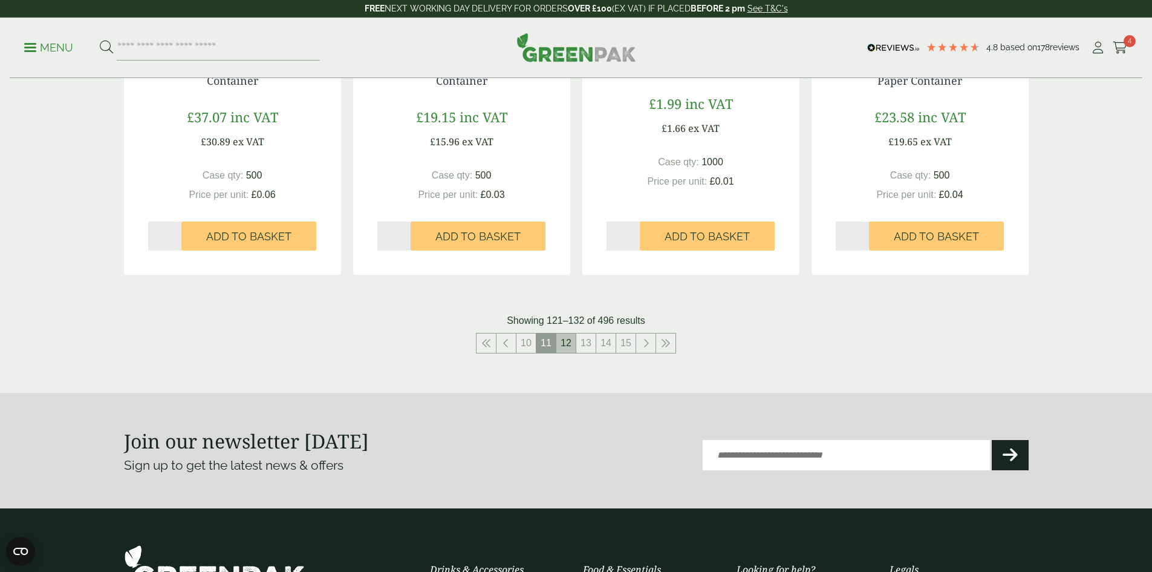
drag, startPoint x: 567, startPoint y: 342, endPoint x: 566, endPoint y: 349, distance: 6.7
click at [567, 343] on link "12" at bounding box center [566, 342] width 19 height 19
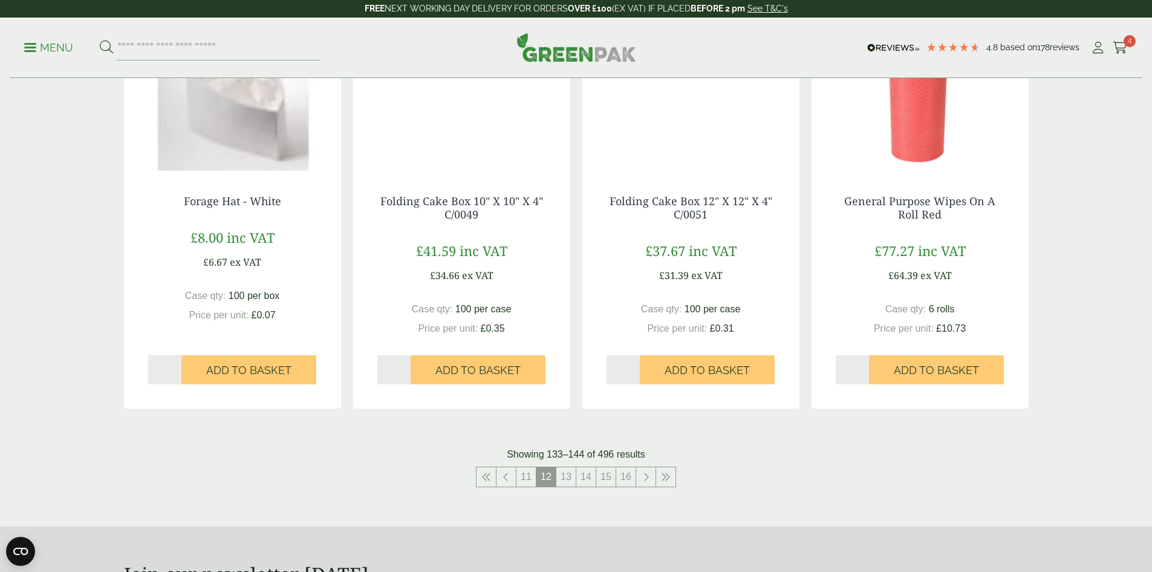
scroll to position [1169, 0]
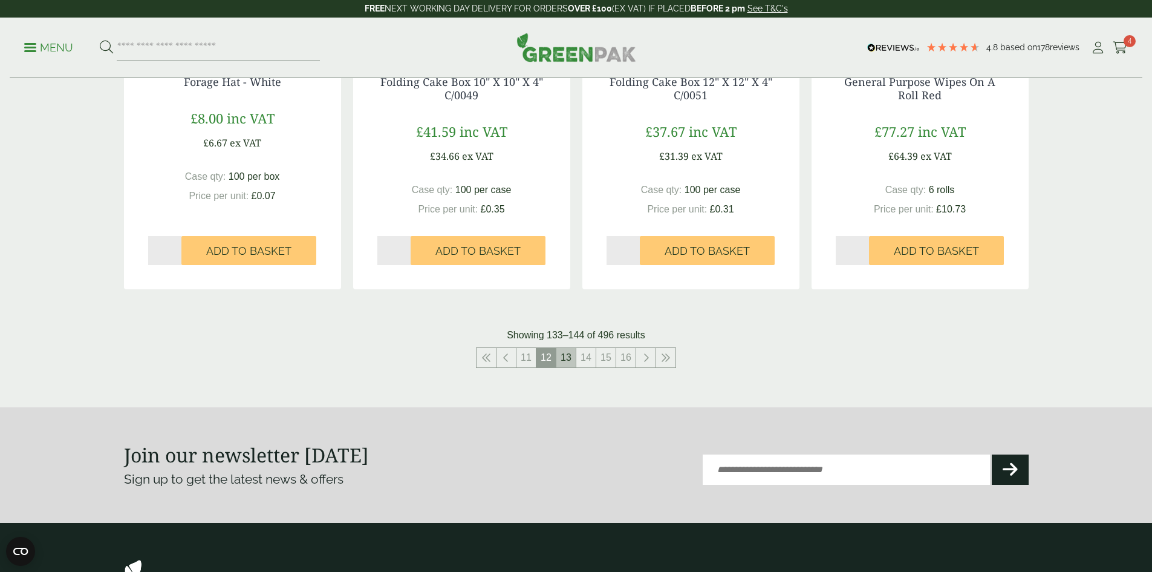
click at [570, 362] on link "13" at bounding box center [566, 357] width 19 height 19
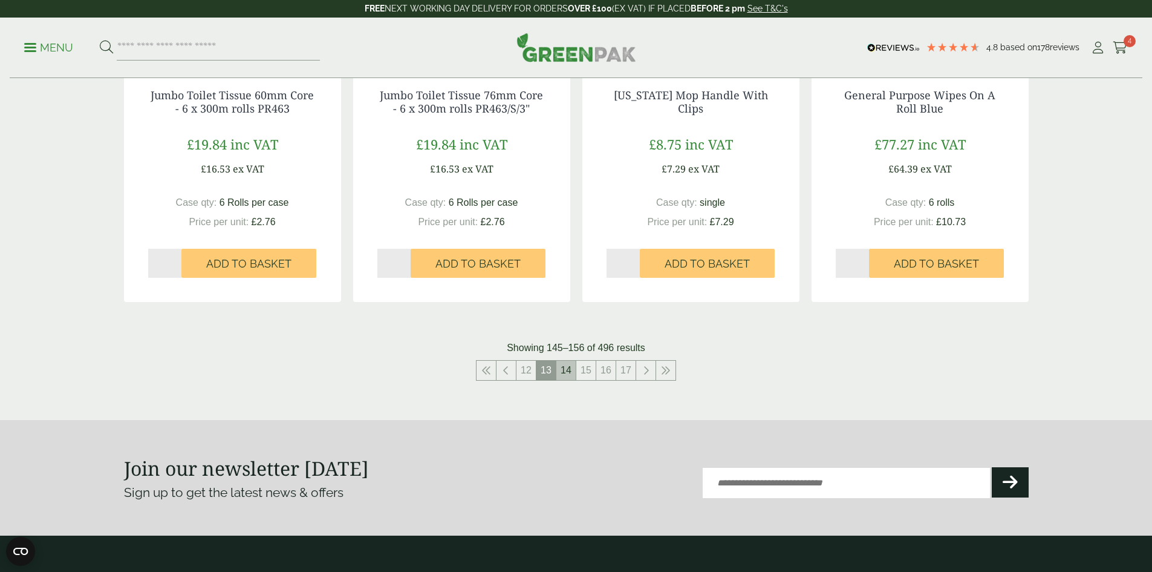
click at [569, 374] on link "14" at bounding box center [566, 370] width 19 height 19
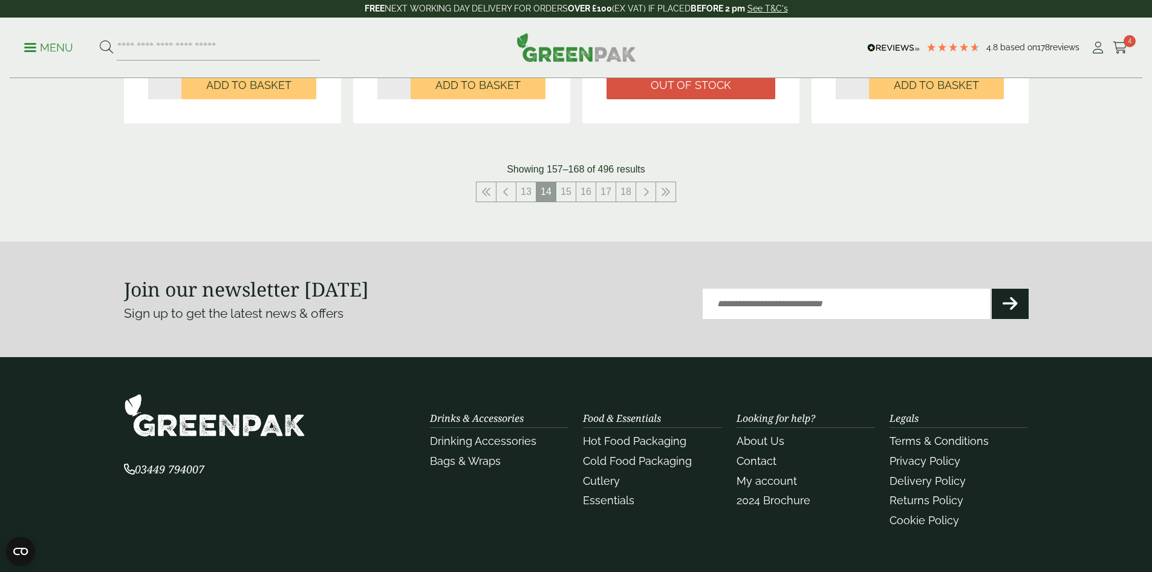
scroll to position [1250, 0]
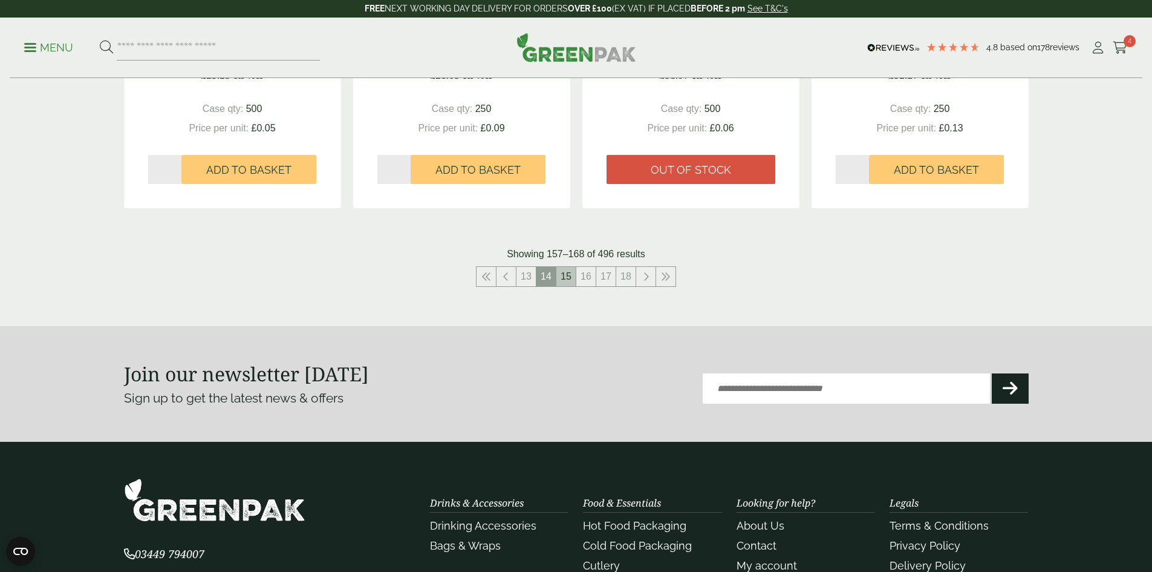
click at [567, 281] on link "15" at bounding box center [566, 276] width 19 height 19
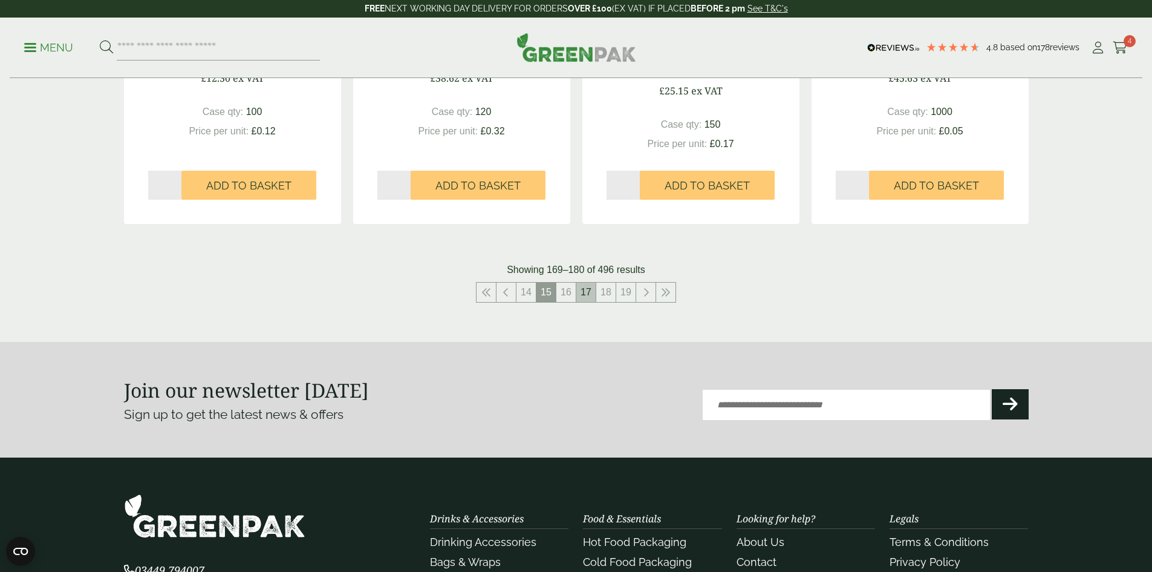
scroll to position [1250, 0]
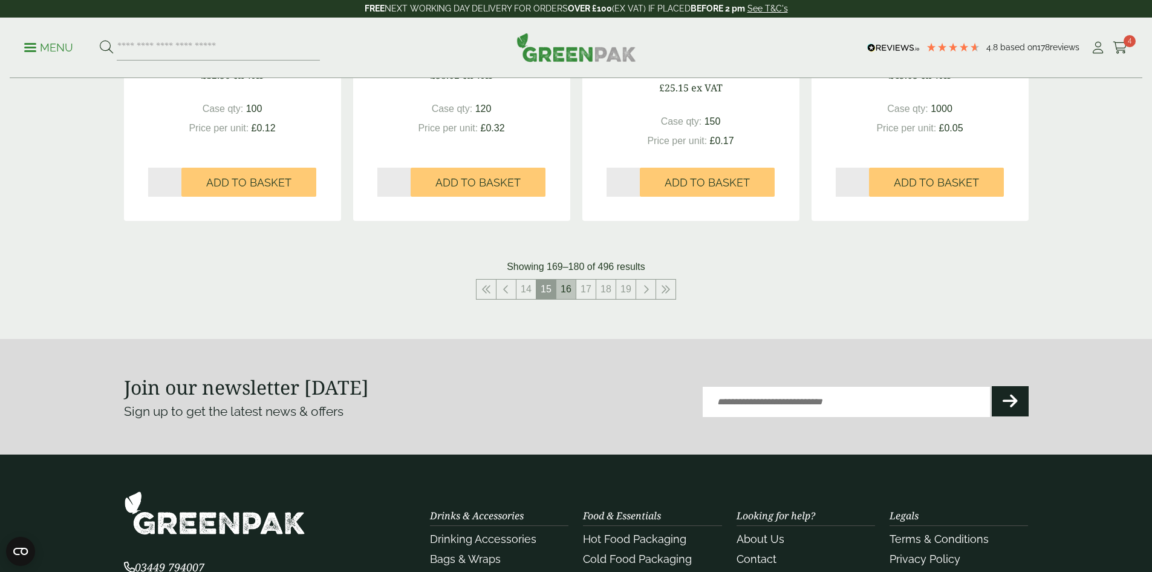
click at [568, 288] on link "16" at bounding box center [566, 288] width 19 height 19
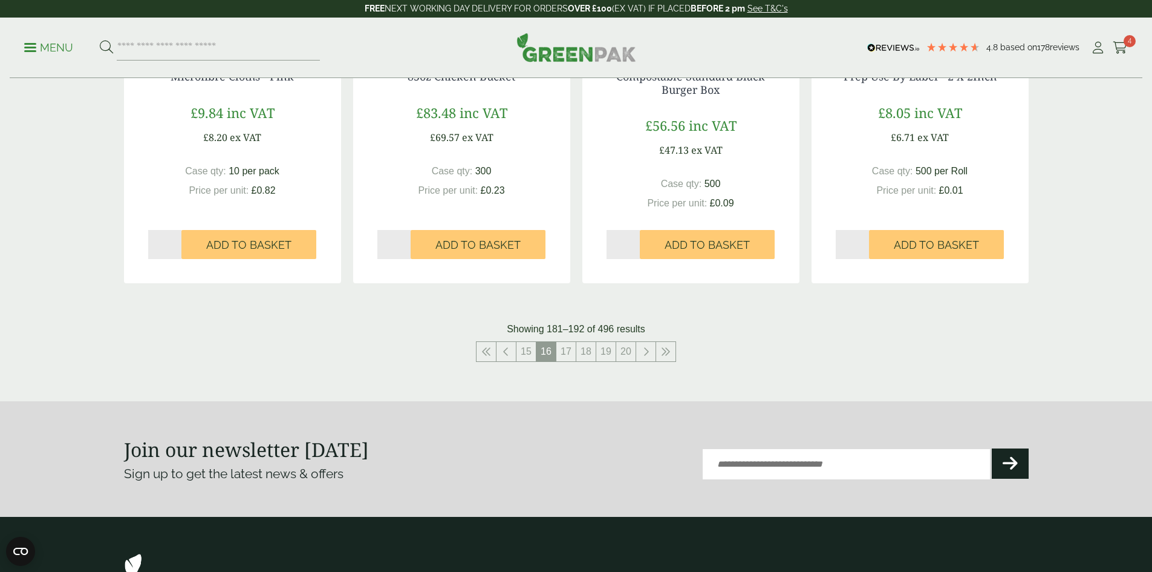
scroll to position [1331, 0]
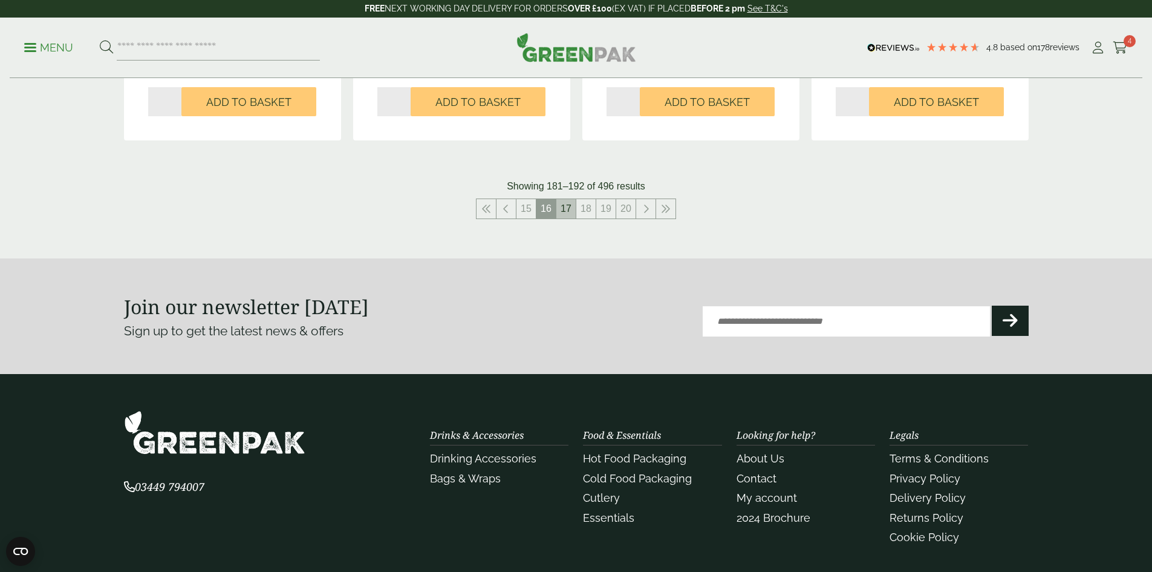
click at [570, 211] on link "17" at bounding box center [566, 208] width 19 height 19
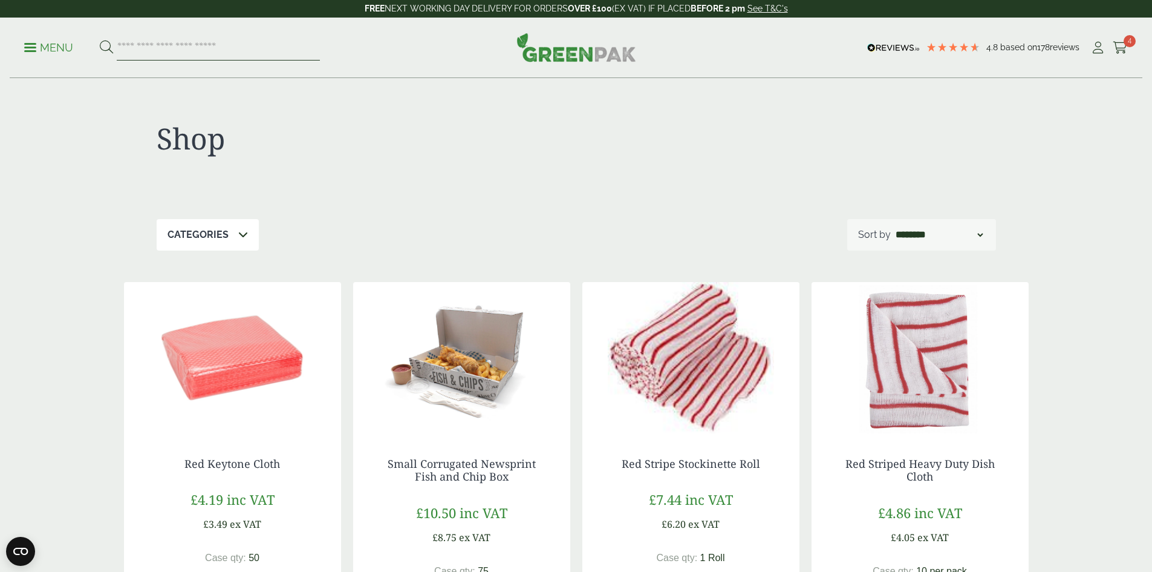
click at [180, 46] on input "search" at bounding box center [218, 47] width 203 height 25
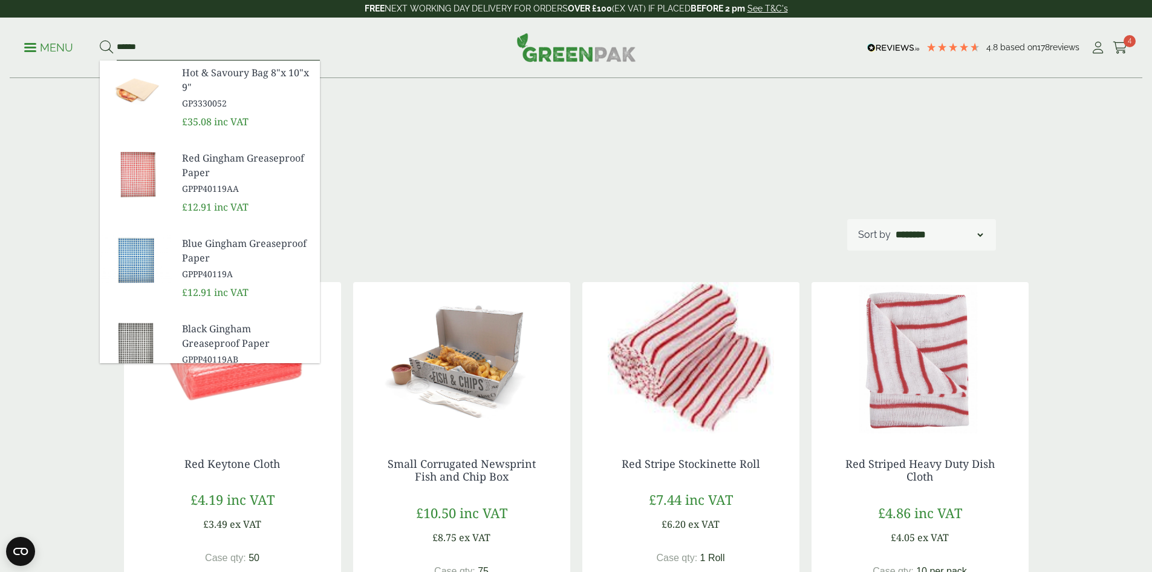
type input "******"
click at [212, 164] on span "Red Gingham Greaseproof Paper" at bounding box center [246, 165] width 128 height 29
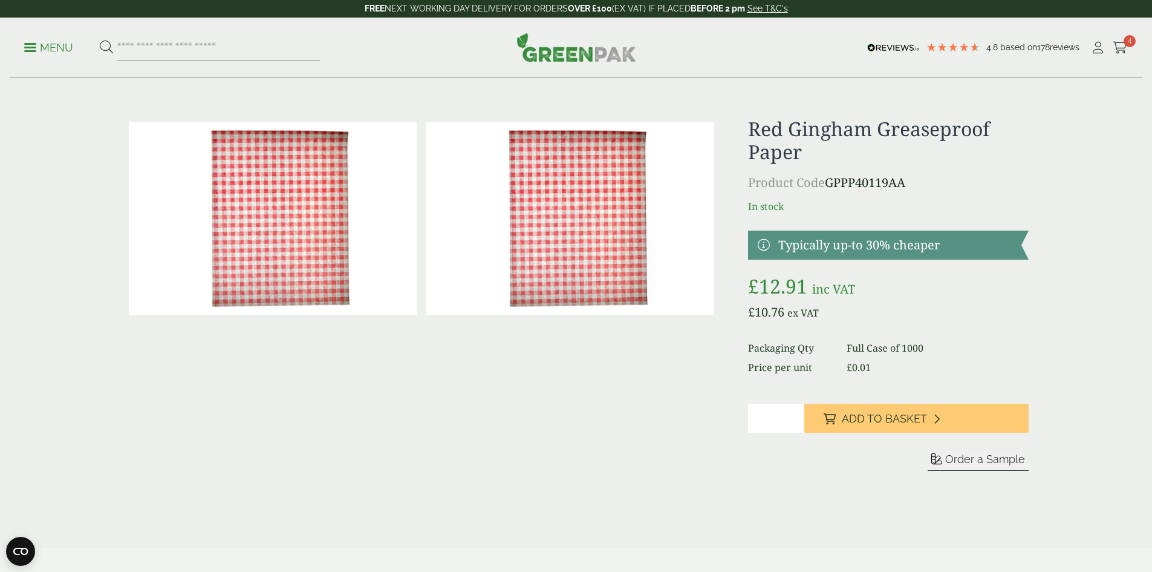
click at [776, 425] on input "*" at bounding box center [776, 417] width 56 height 29
type input "*"
click at [793, 415] on input "*" at bounding box center [776, 417] width 56 height 29
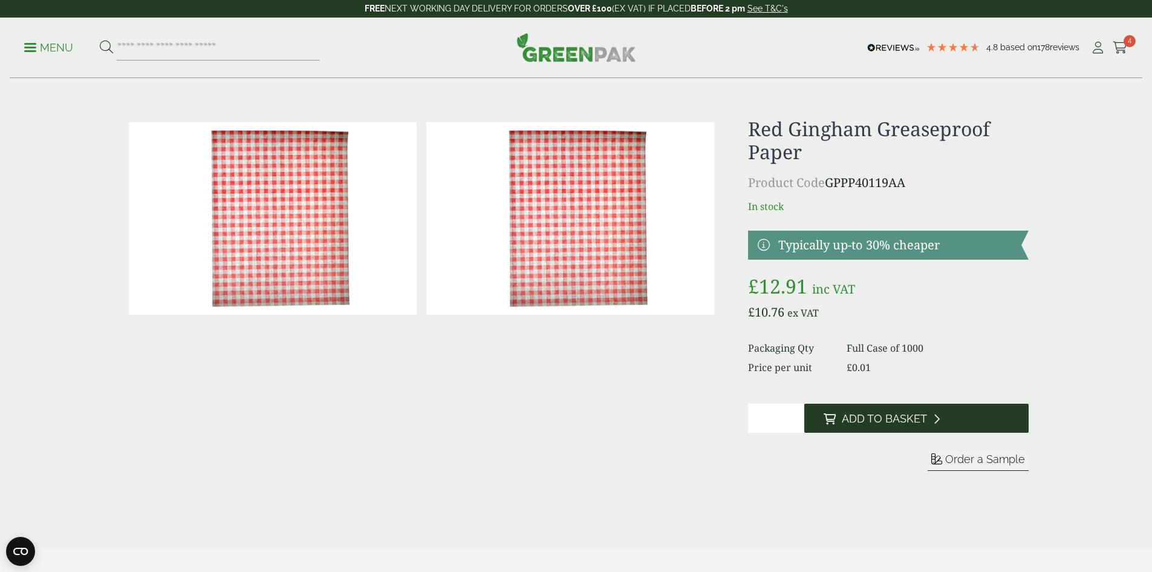
click at [825, 419] on icon at bounding box center [830, 418] width 12 height 11
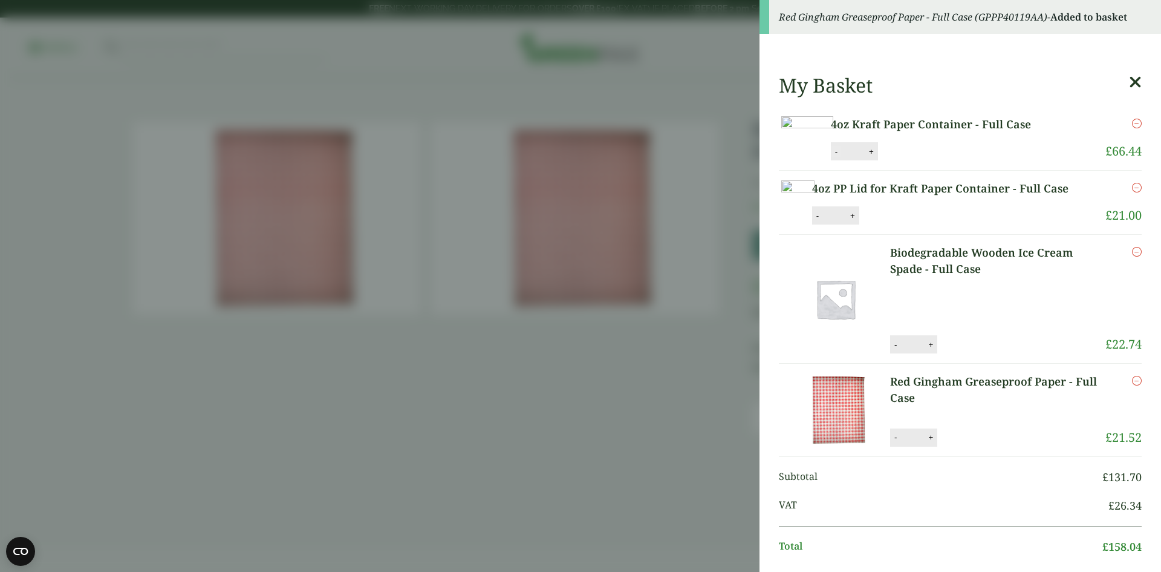
click at [841, 157] on button "-" at bounding box center [837, 151] width 10 height 10
type input "*"
click at [941, 161] on button "Update" at bounding box center [911, 152] width 60 height 18
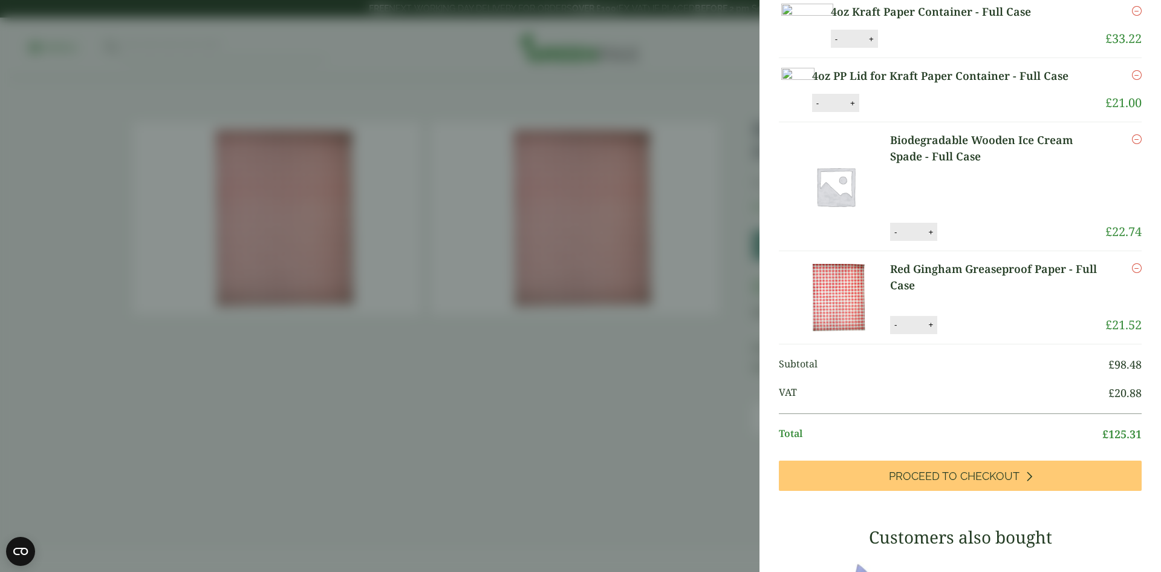
scroll to position [41, 0]
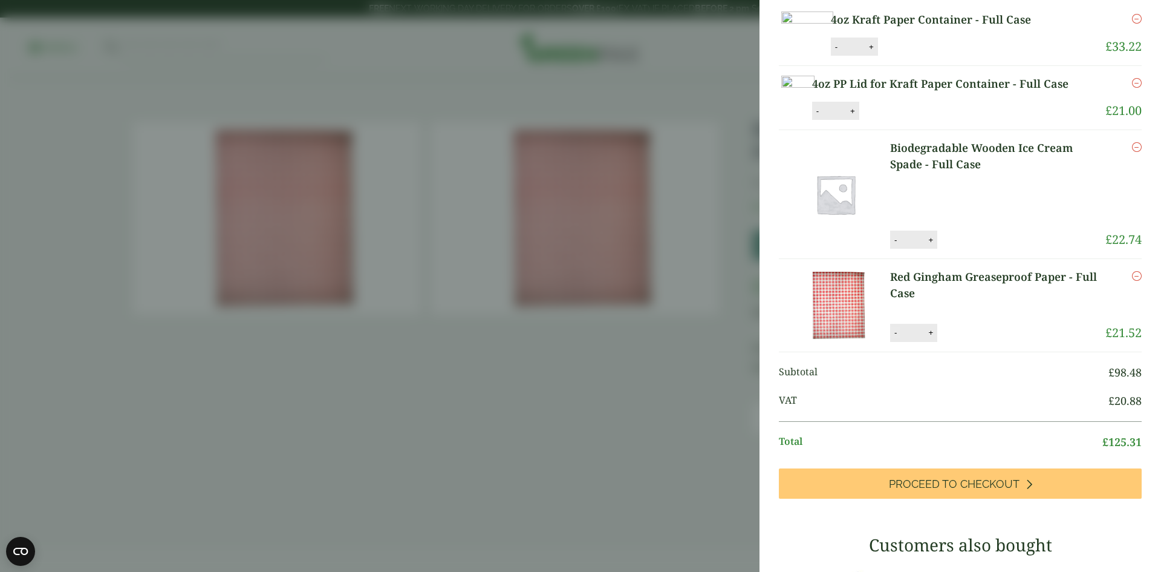
click at [896, 338] on button "-" at bounding box center [896, 332] width 10 height 10
type input "*"
click at [967, 342] on button "Update" at bounding box center [970, 333] width 60 height 18
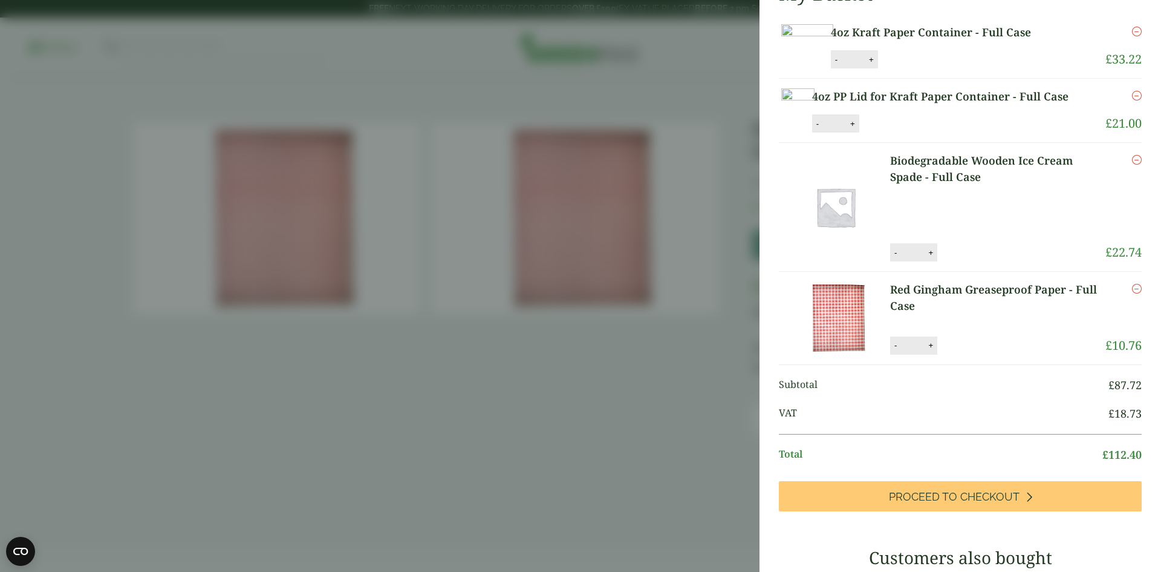
scroll to position [0, 0]
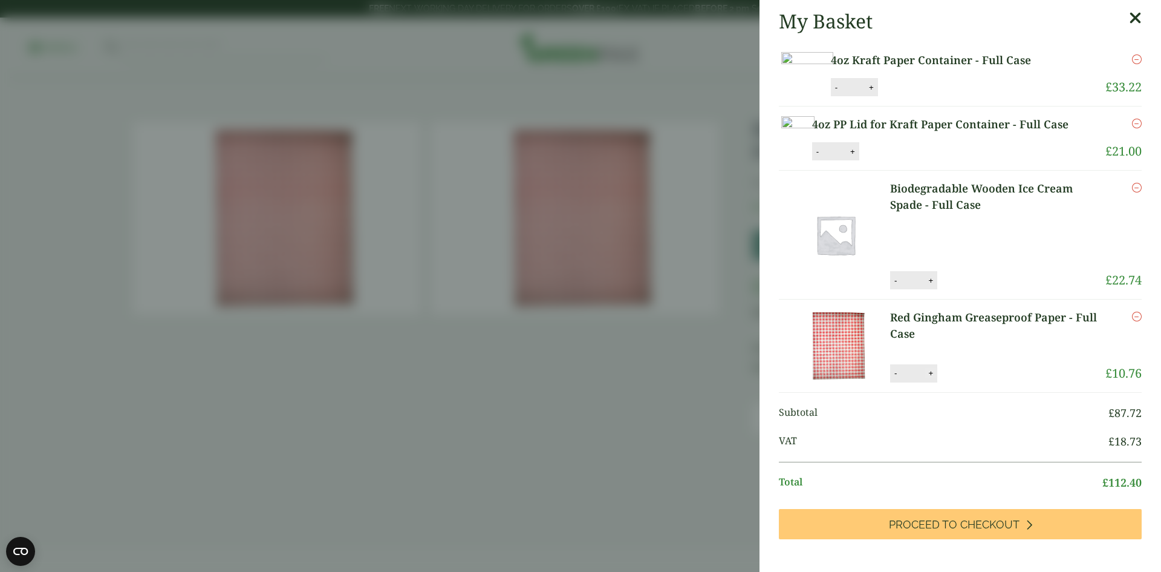
click at [931, 378] on button "+" at bounding box center [931, 373] width 12 height 10
type input "*"
click at [977, 382] on button "Update" at bounding box center [970, 373] width 60 height 18
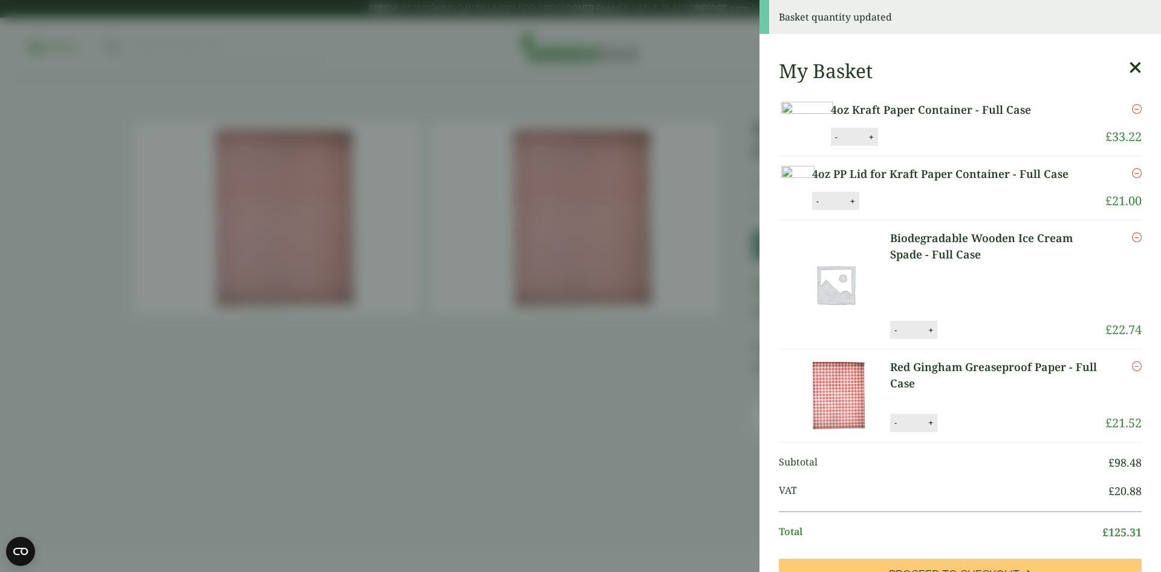
click at [969, 263] on link "Biodegradable Wooden Ice Cream Spade - Full Case" at bounding box center [997, 246] width 215 height 33
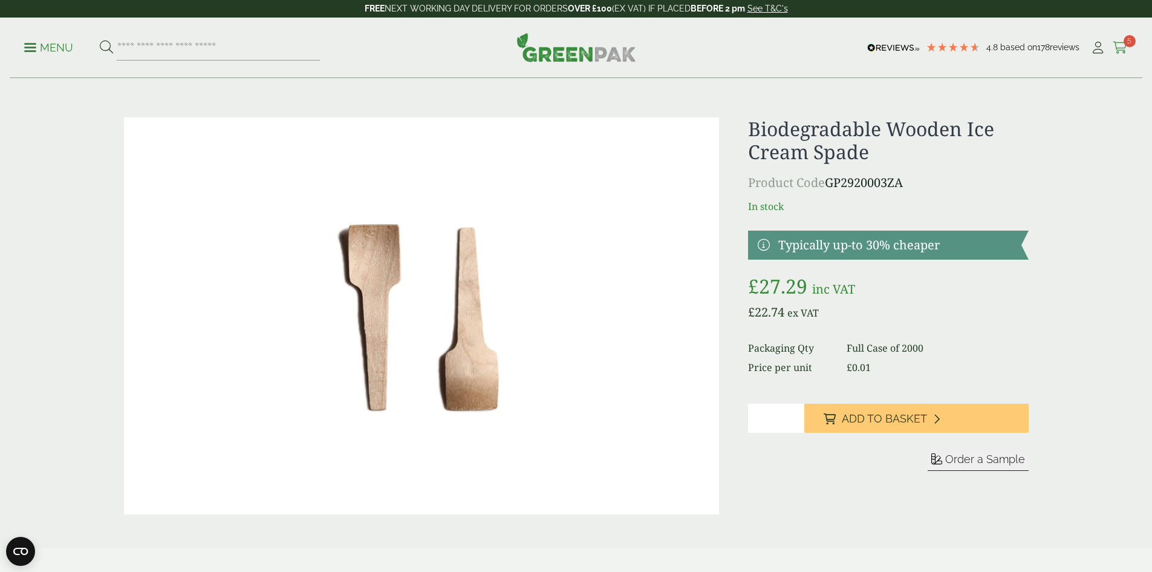
click at [1117, 46] on icon at bounding box center [1120, 48] width 15 height 12
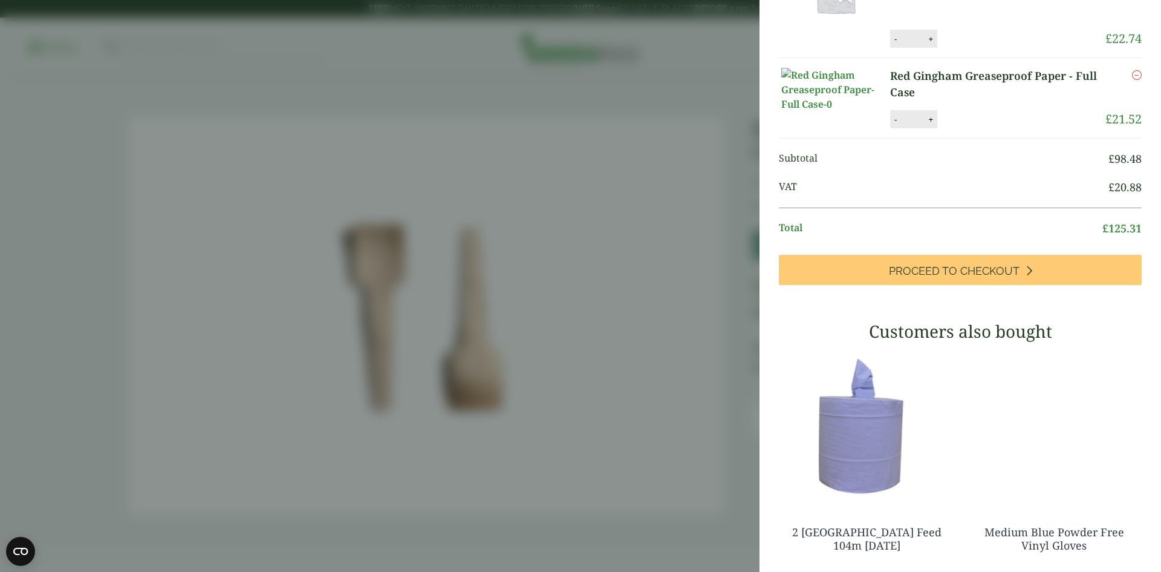
scroll to position [242, 0]
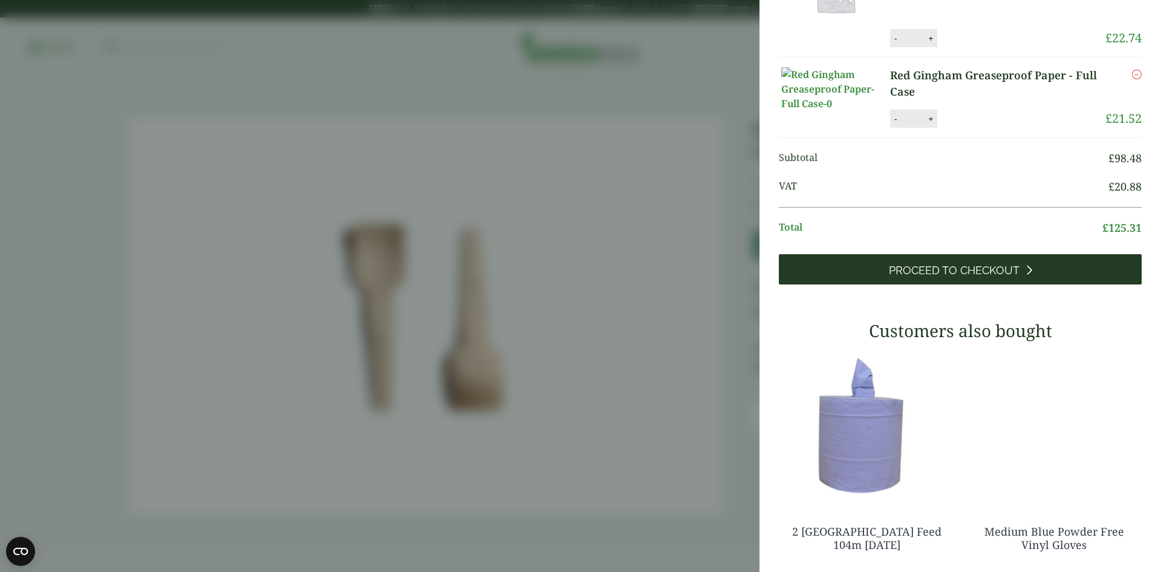
click at [963, 277] on span "Proceed to Checkout" at bounding box center [954, 270] width 131 height 13
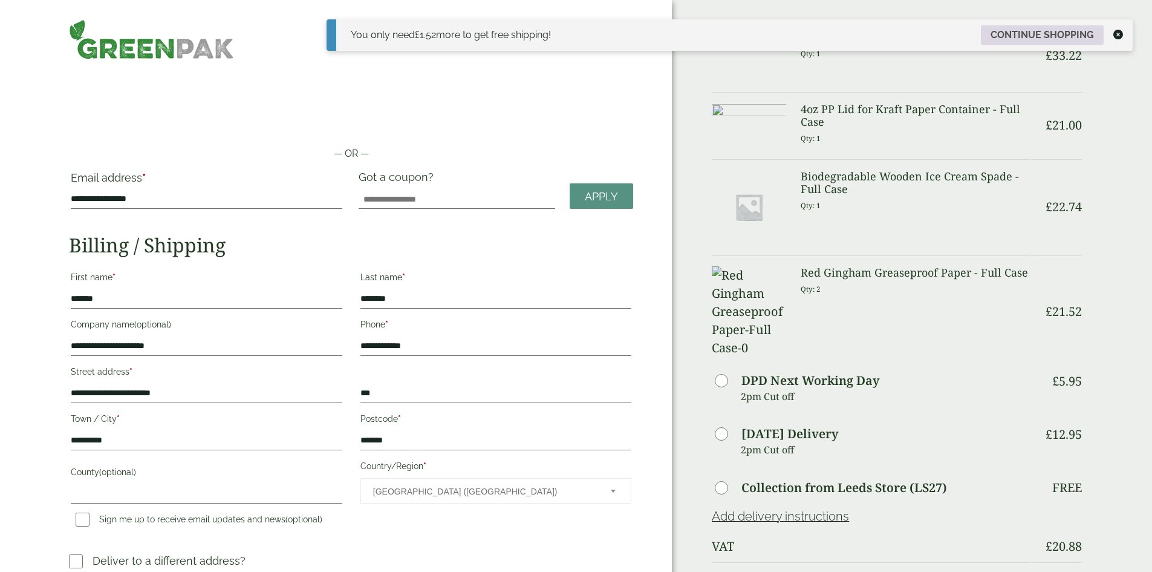
click at [1018, 36] on link "Continue shopping" at bounding box center [1042, 34] width 123 height 19
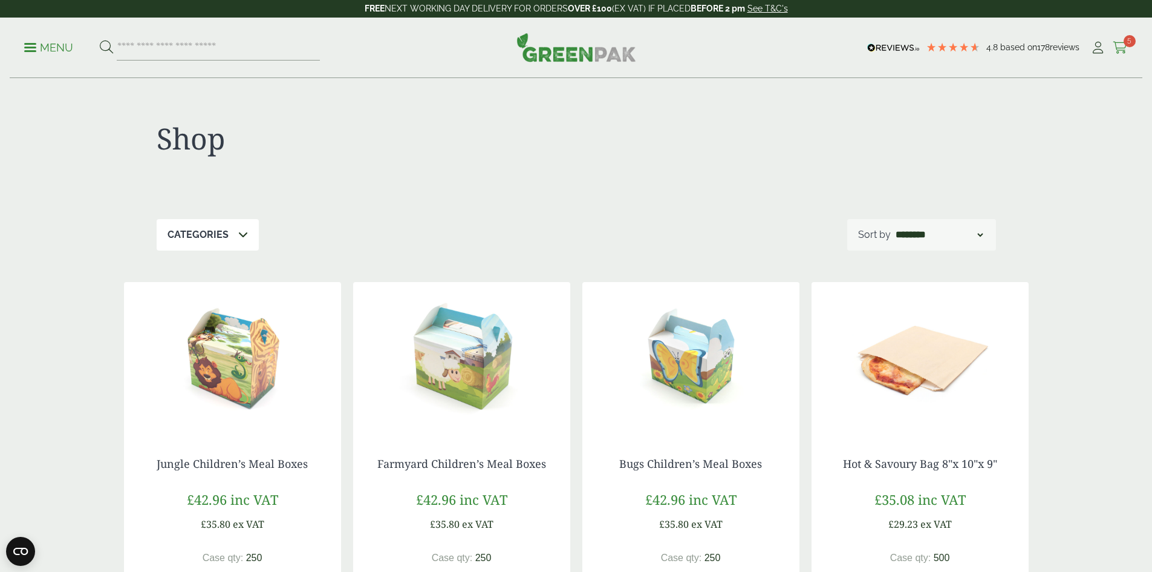
click at [1114, 47] on icon at bounding box center [1120, 48] width 15 height 12
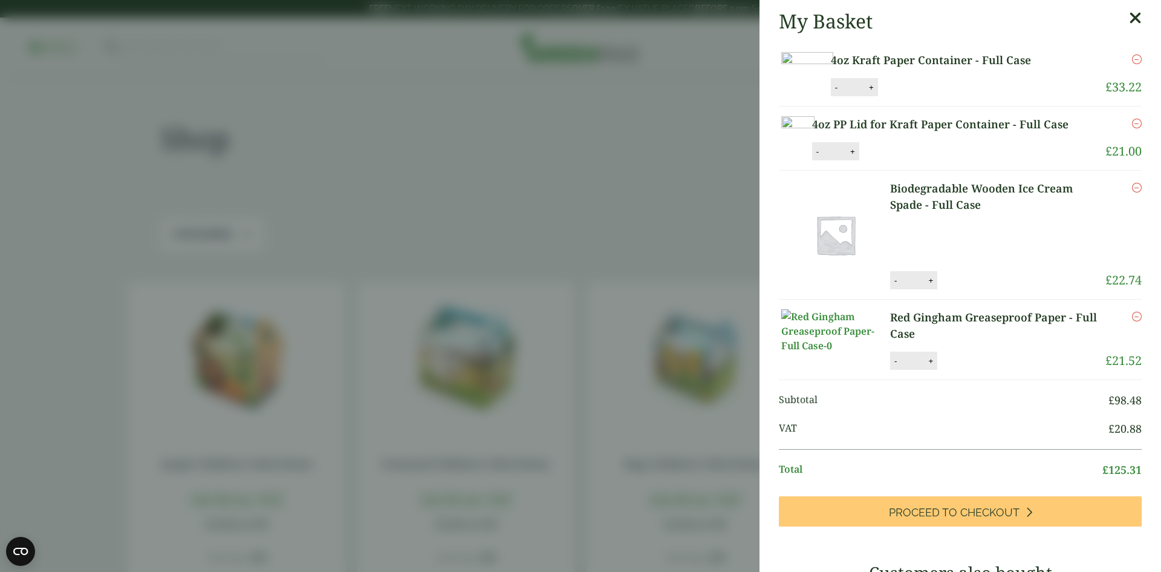
click at [930, 366] on button "+" at bounding box center [931, 361] width 12 height 10
type input "*"
click at [965, 370] on button "Update" at bounding box center [970, 361] width 60 height 18
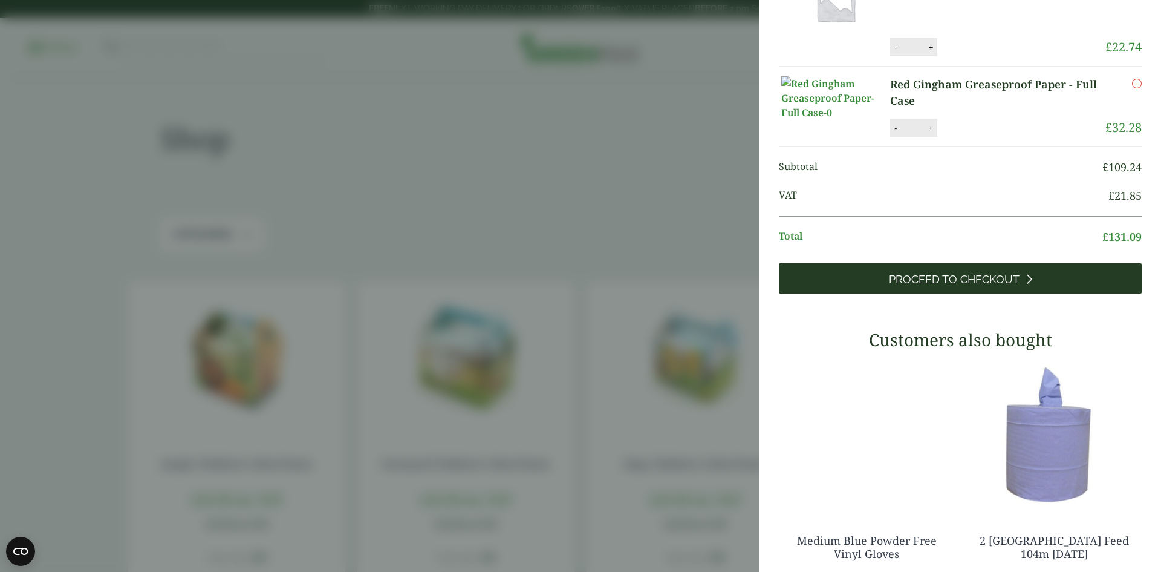
scroll to position [233, 0]
click at [935, 286] on span "Proceed to Checkout" at bounding box center [954, 279] width 131 height 13
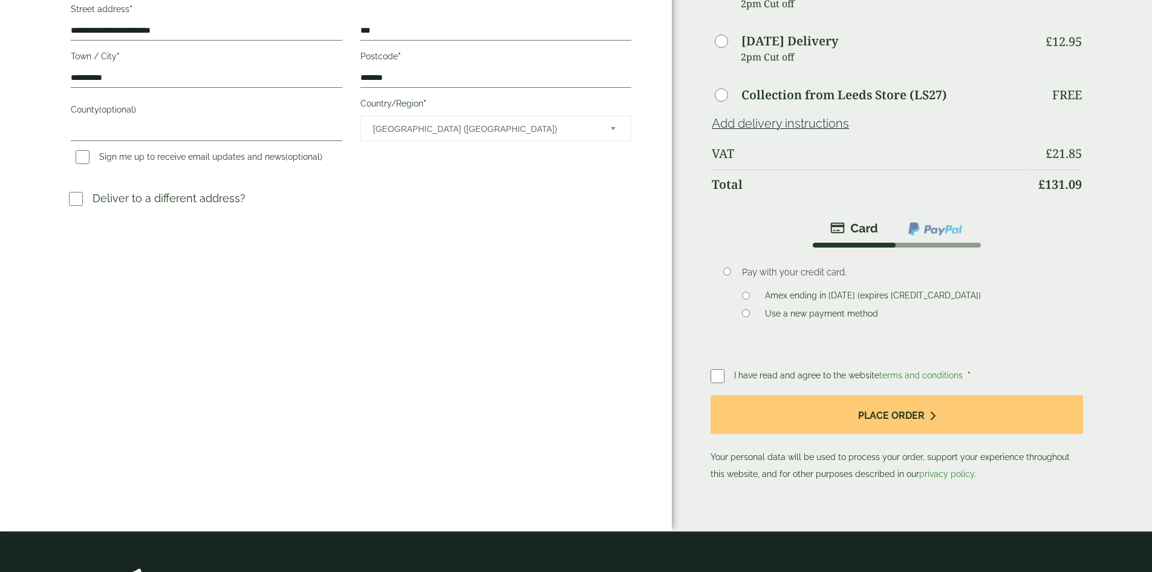
scroll to position [363, 0]
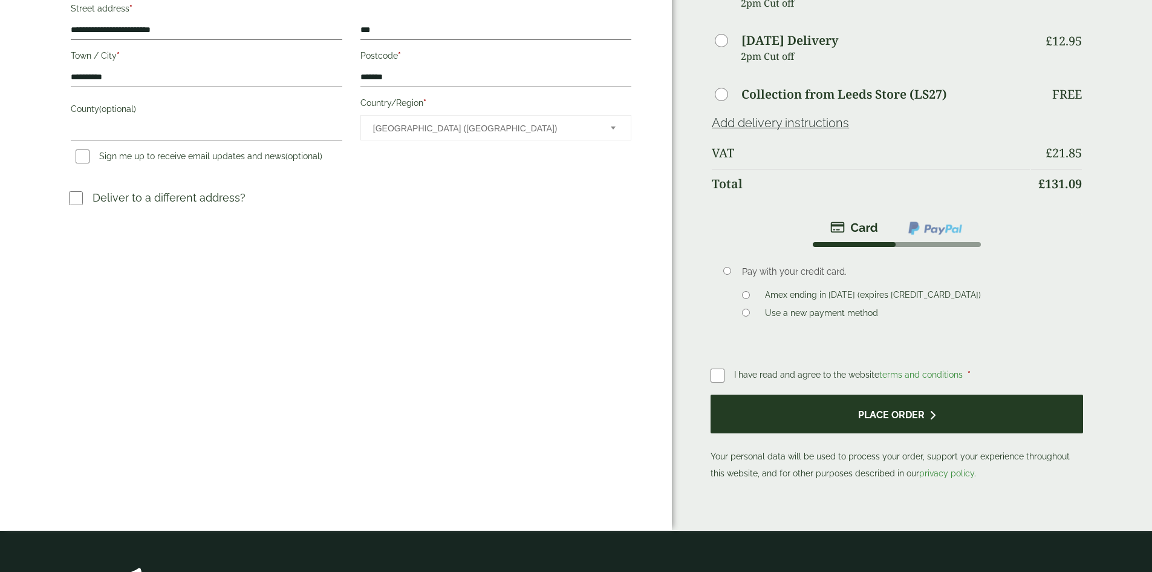
click at [857, 394] on button "Place order" at bounding box center [897, 413] width 372 height 39
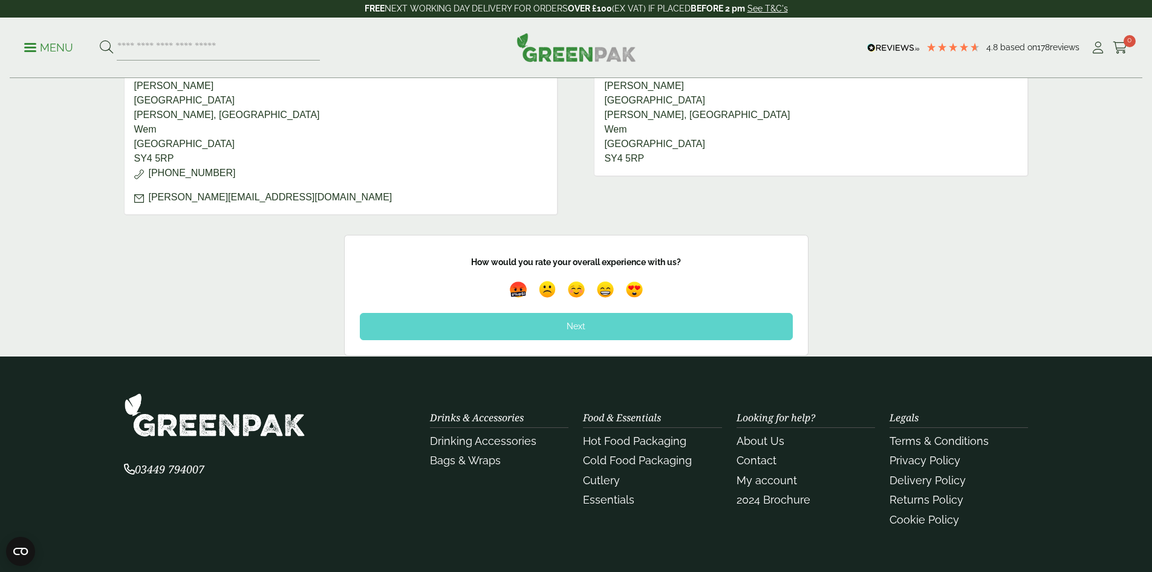
scroll to position [685, 0]
